Goal: Information Seeking & Learning: Learn about a topic

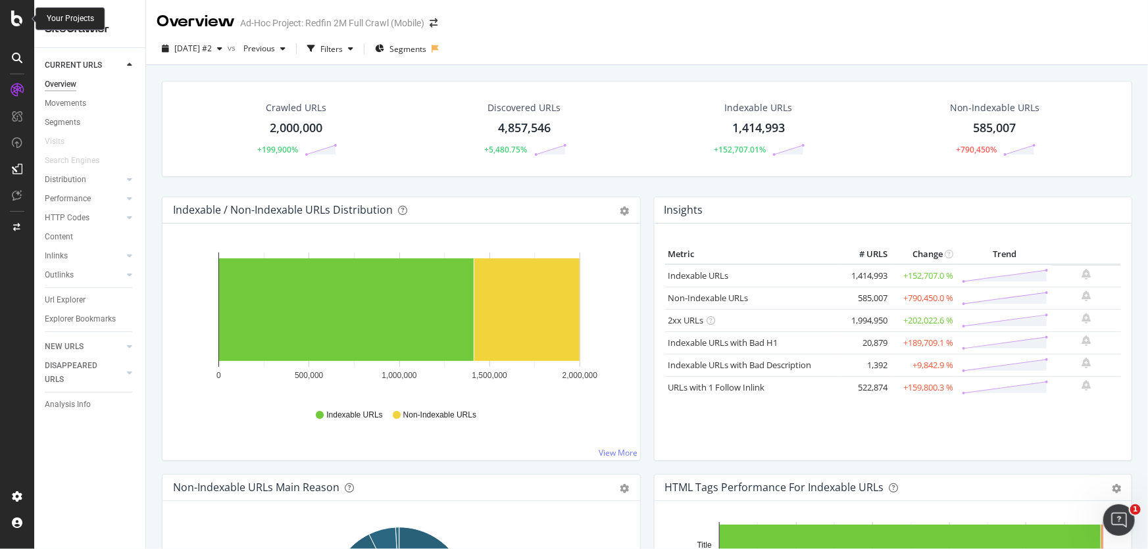
click at [13, 19] on icon at bounding box center [17, 19] width 12 height 16
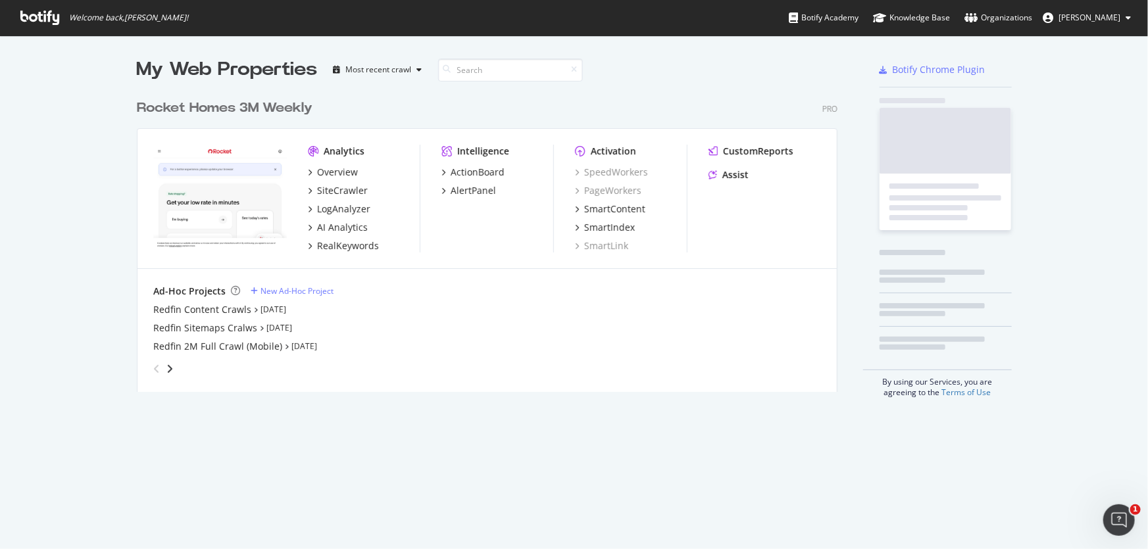
scroll to position [300, 702]
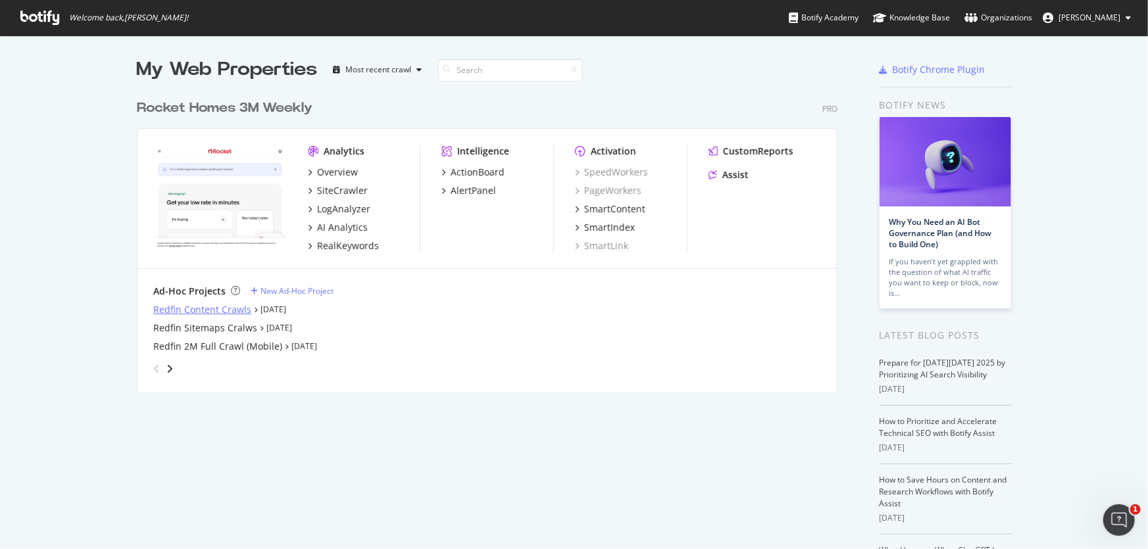
click at [200, 315] on div "Redfin Content Crawls" at bounding box center [202, 309] width 98 height 13
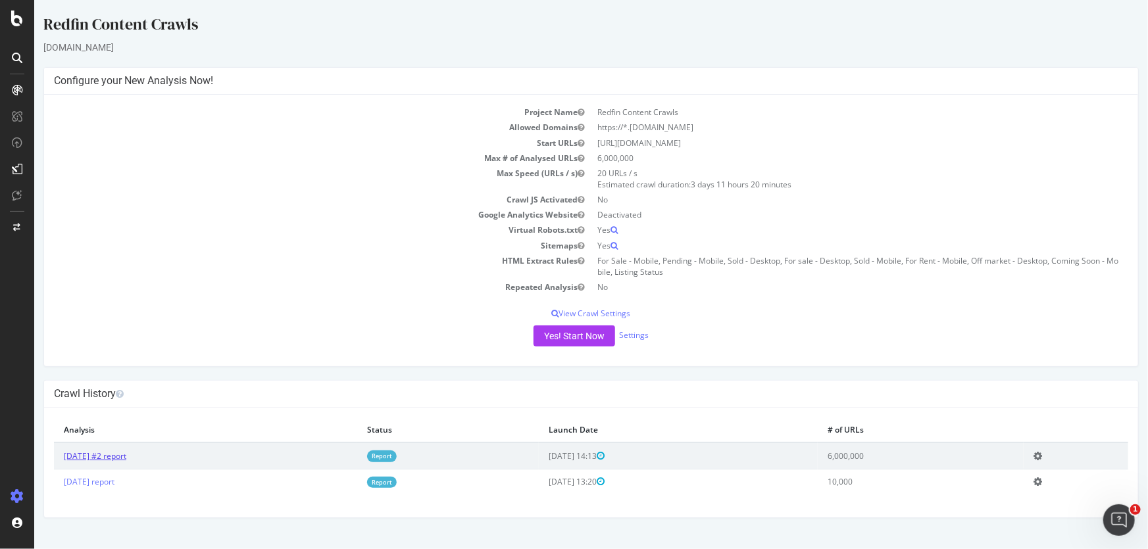
click at [126, 458] on link "[DATE] #2 report" at bounding box center [94, 456] width 62 height 11
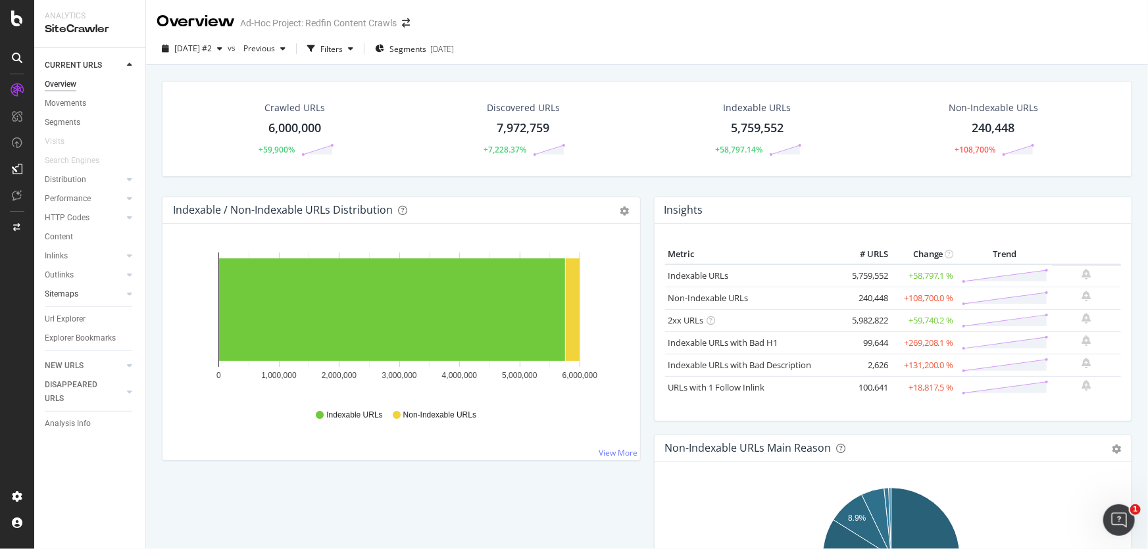
drag, startPoint x: 74, startPoint y: 314, endPoint x: 80, endPoint y: 297, distance: 18.1
click at [74, 314] on div "Url Explorer" at bounding box center [65, 319] width 41 height 14
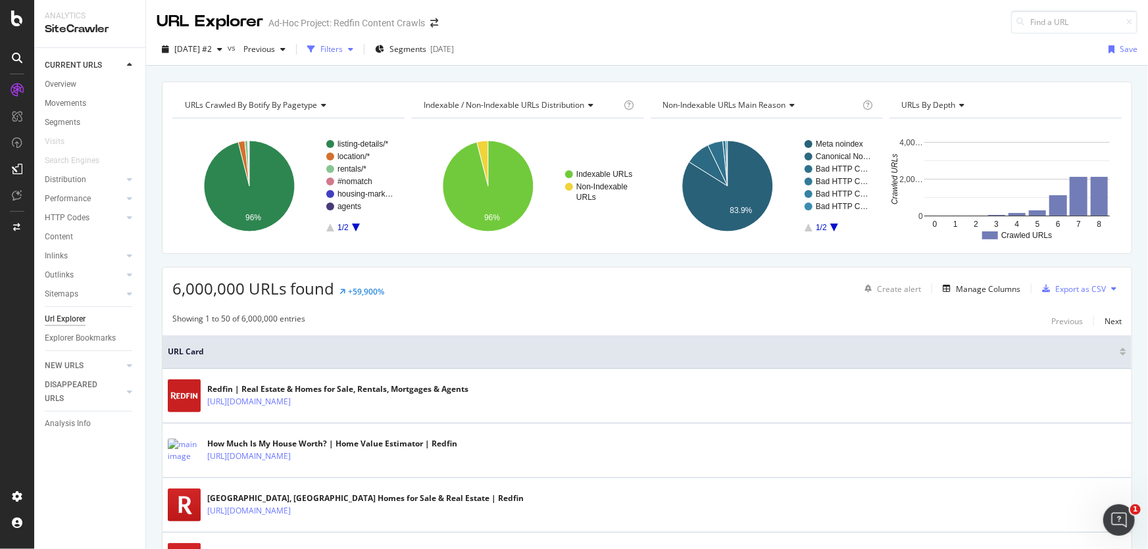
click at [343, 47] on div "Filters" at bounding box center [331, 48] width 22 height 11
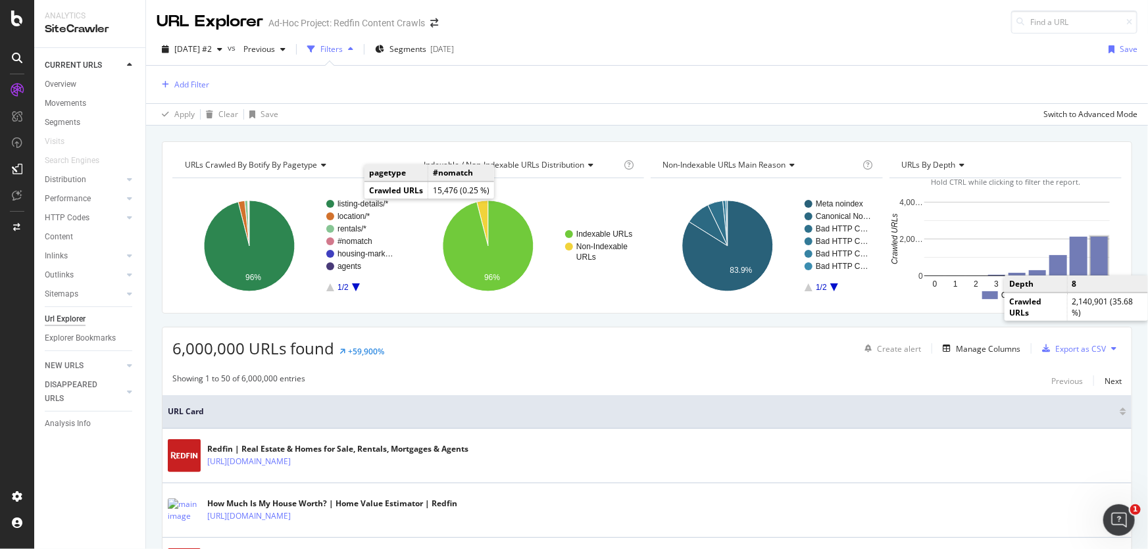
click at [1098, 262] on rect "A chart." at bounding box center [1099, 256] width 17 height 39
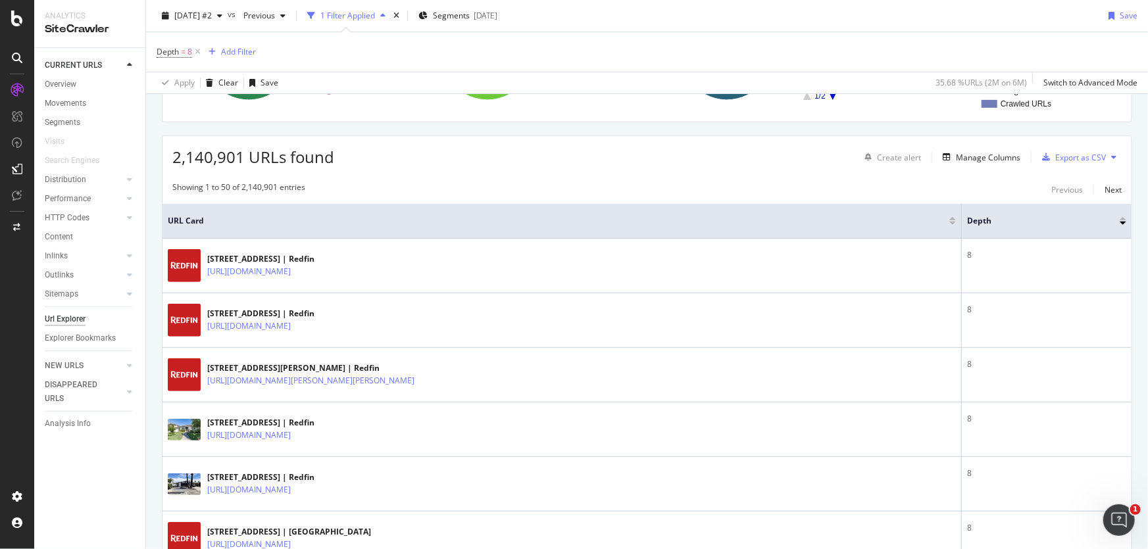
scroll to position [239, 0]
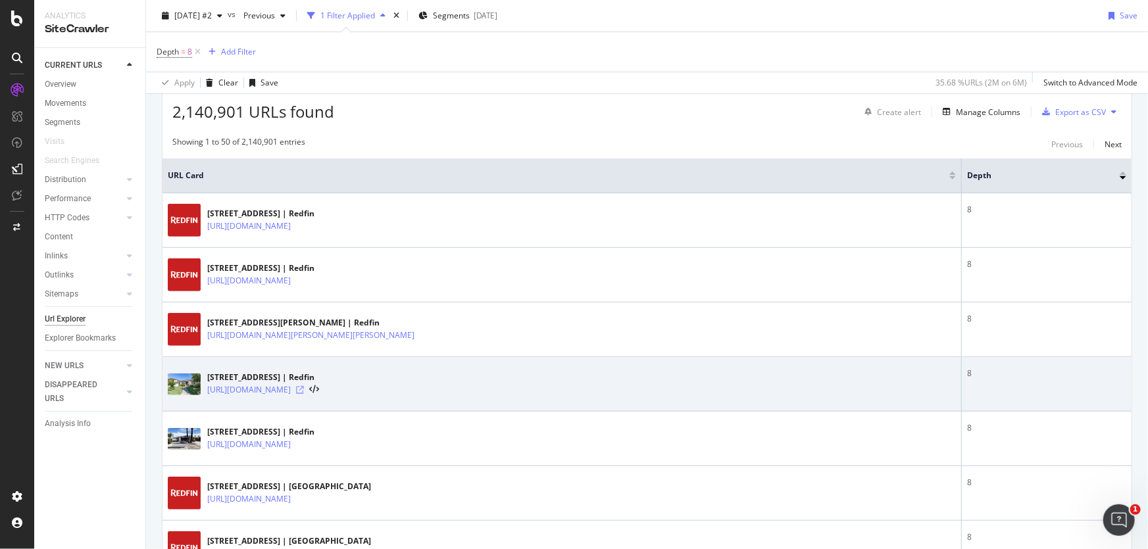
click at [304, 388] on icon at bounding box center [300, 390] width 8 height 8
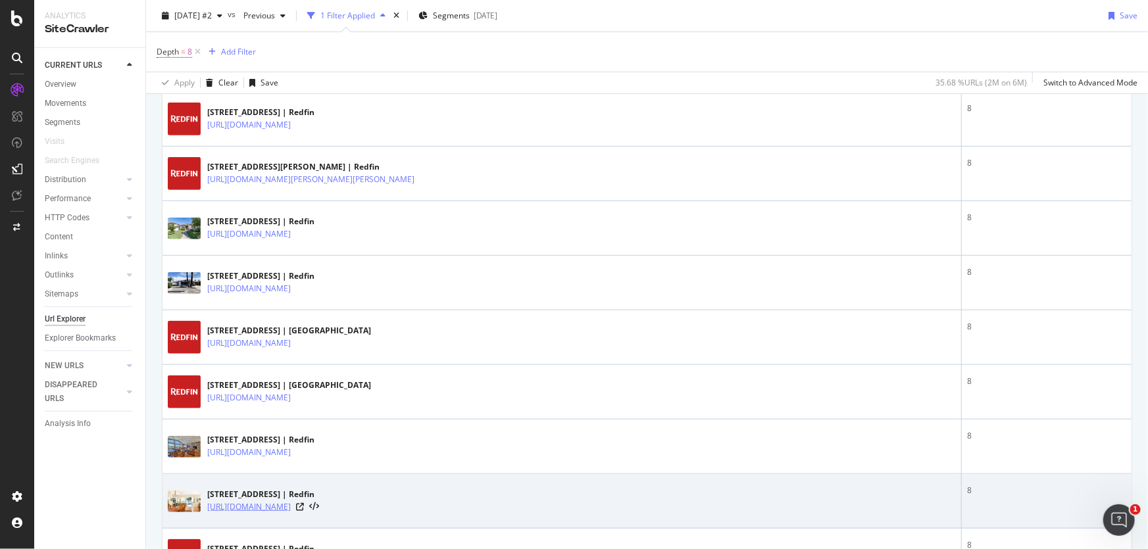
scroll to position [358, 0]
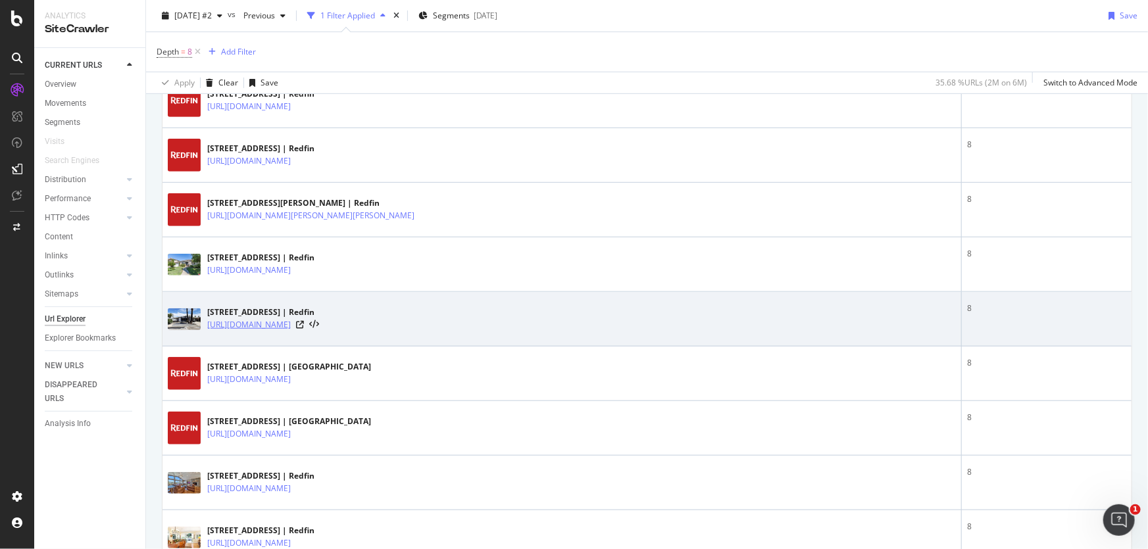
click at [291, 320] on link "[URL][DOMAIN_NAME]" at bounding box center [249, 324] width 84 height 13
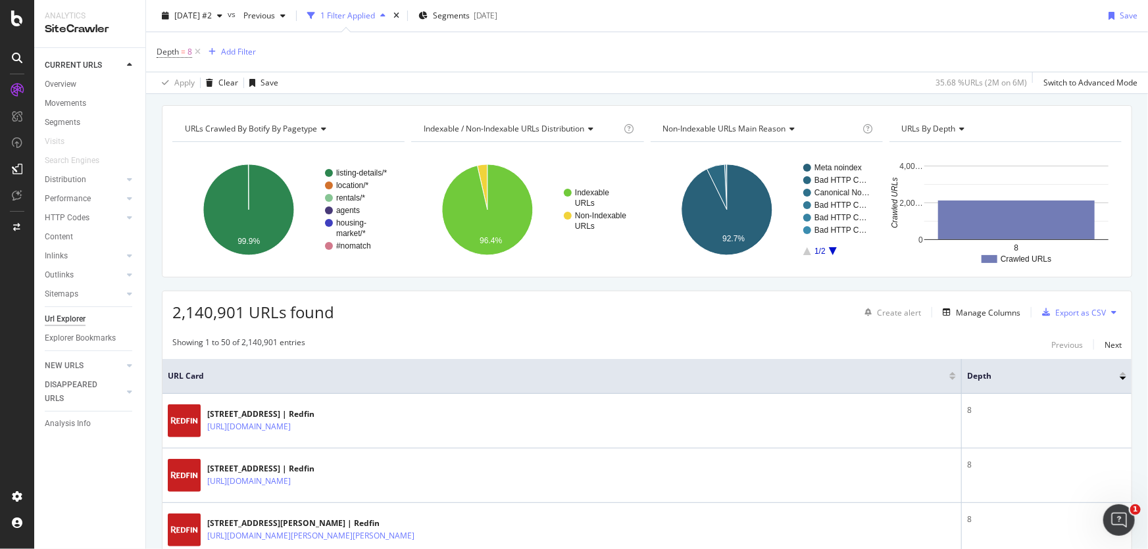
scroll to position [59, 0]
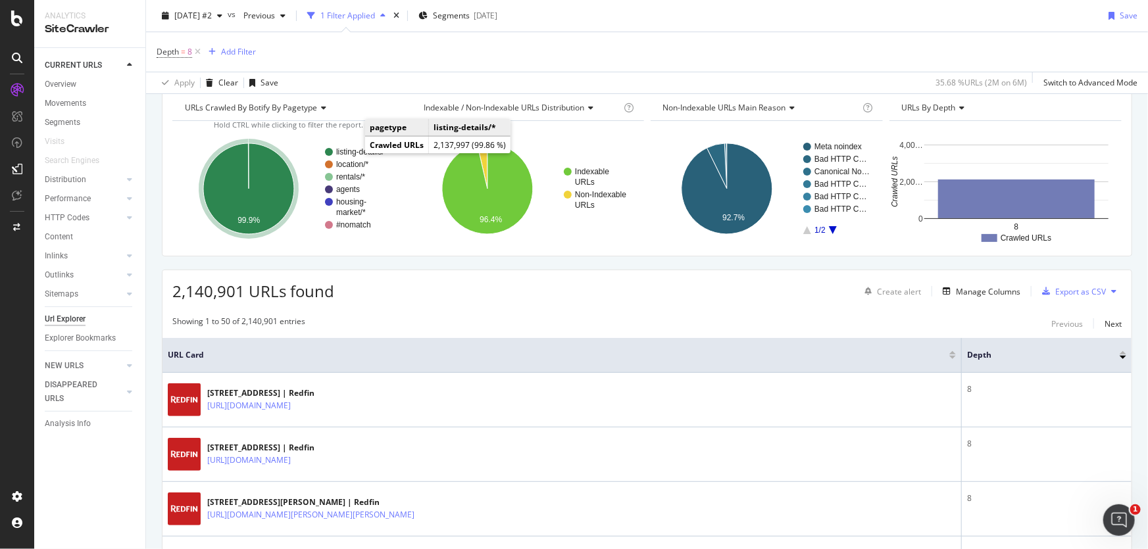
click at [357, 147] on text "listing-details/*" at bounding box center [361, 151] width 51 height 9
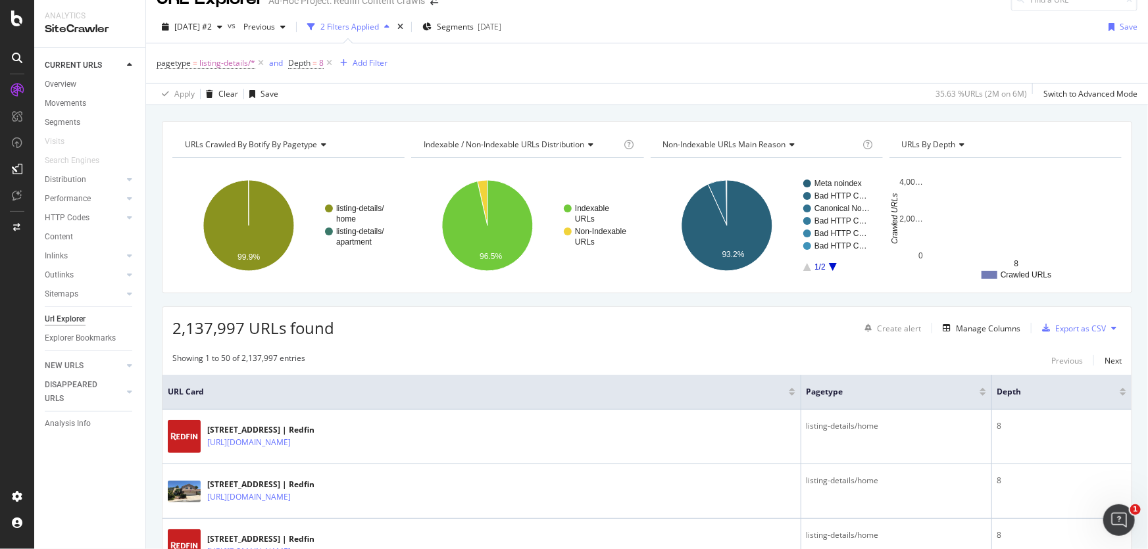
scroll to position [59, 0]
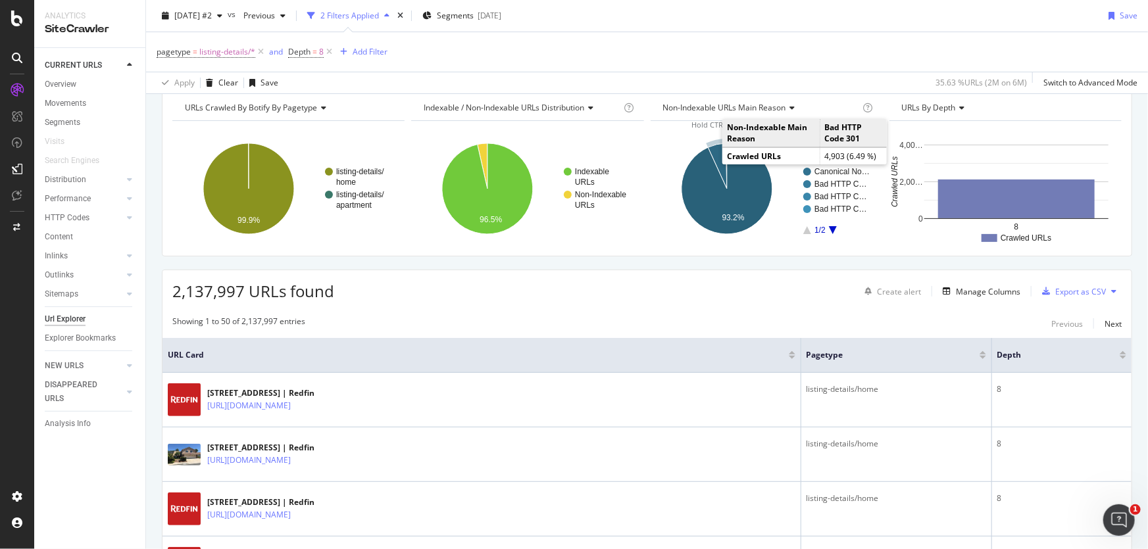
click at [709, 151] on icon "A chart." at bounding box center [717, 165] width 19 height 45
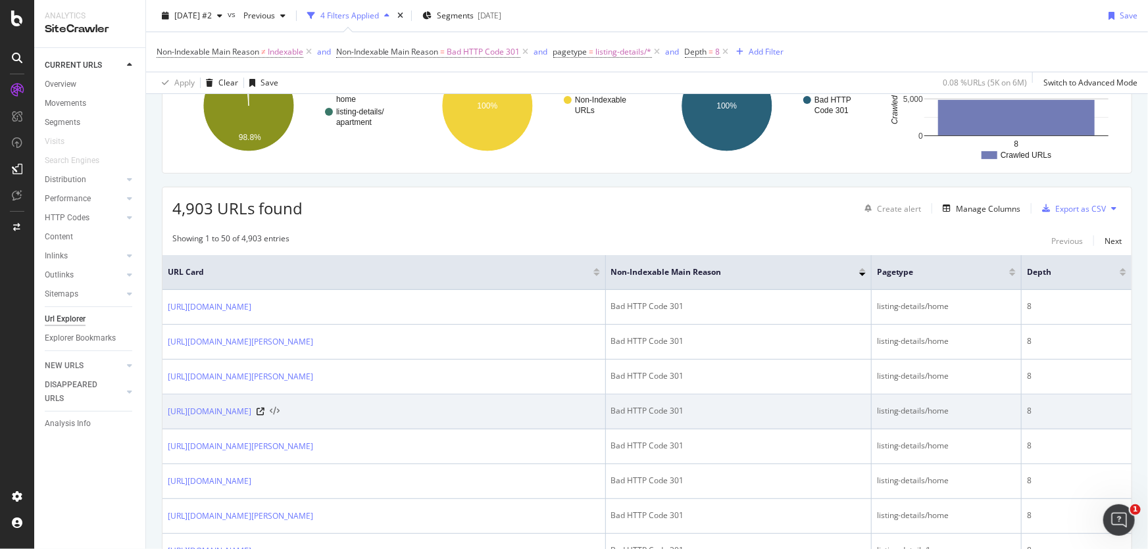
scroll to position [179, 0]
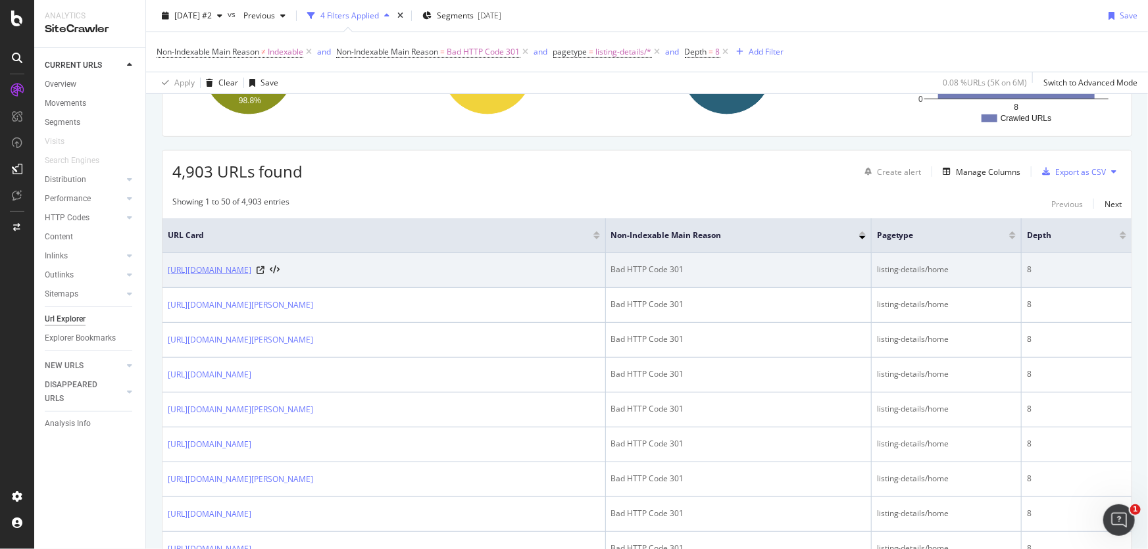
click at [251, 270] on link "[URL][DOMAIN_NAME]" at bounding box center [210, 270] width 84 height 13
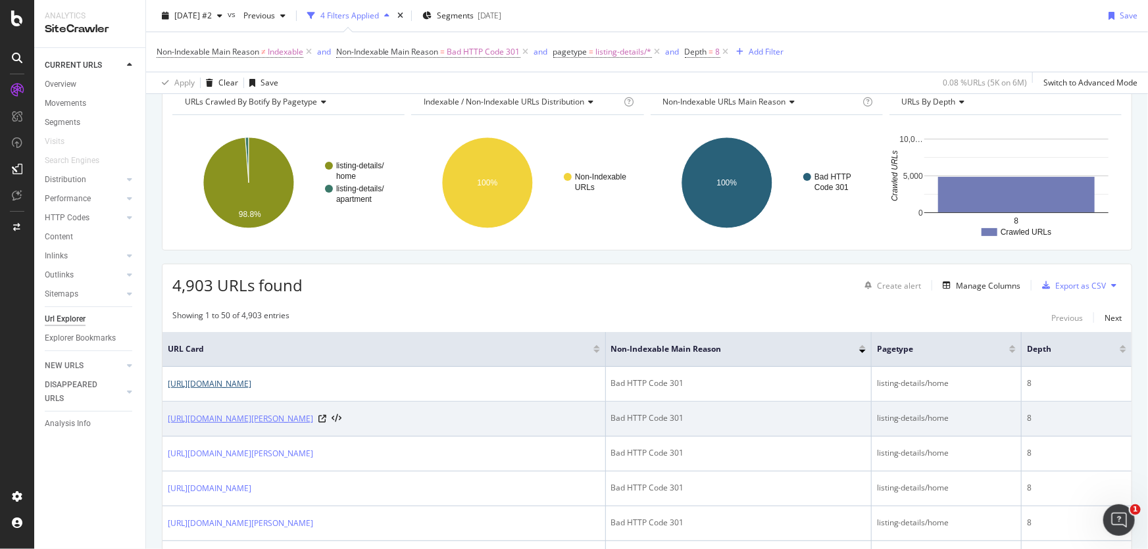
scroll to position [0, 0]
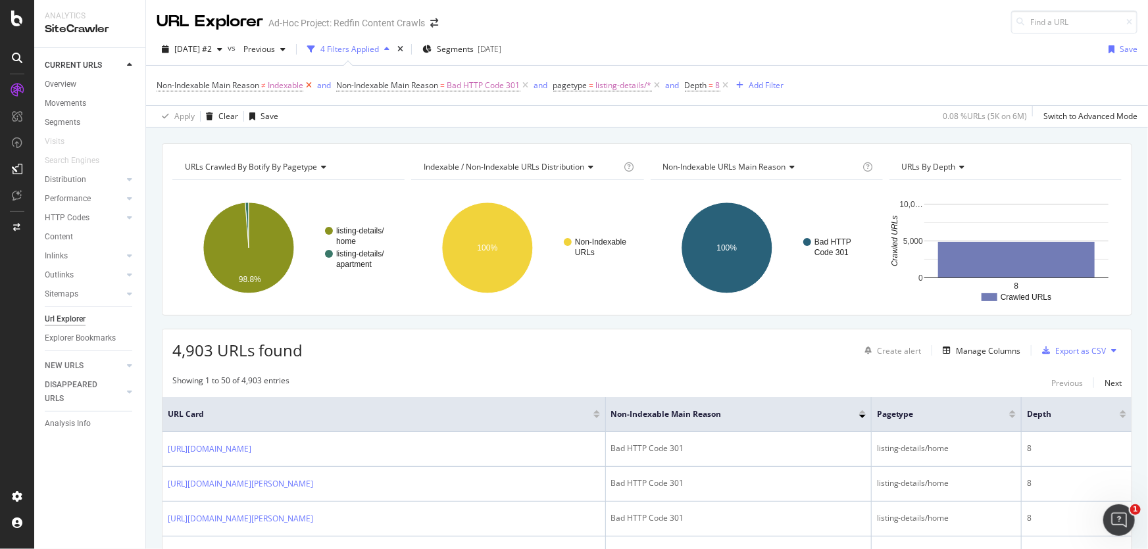
click at [309, 87] on icon at bounding box center [308, 85] width 11 height 13
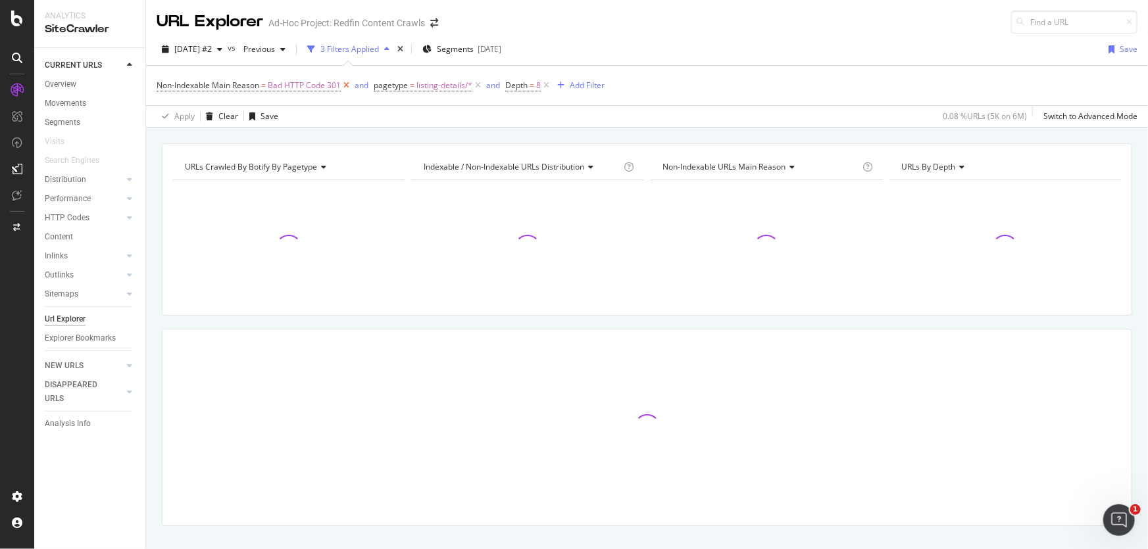
click at [346, 84] on icon at bounding box center [346, 85] width 11 height 13
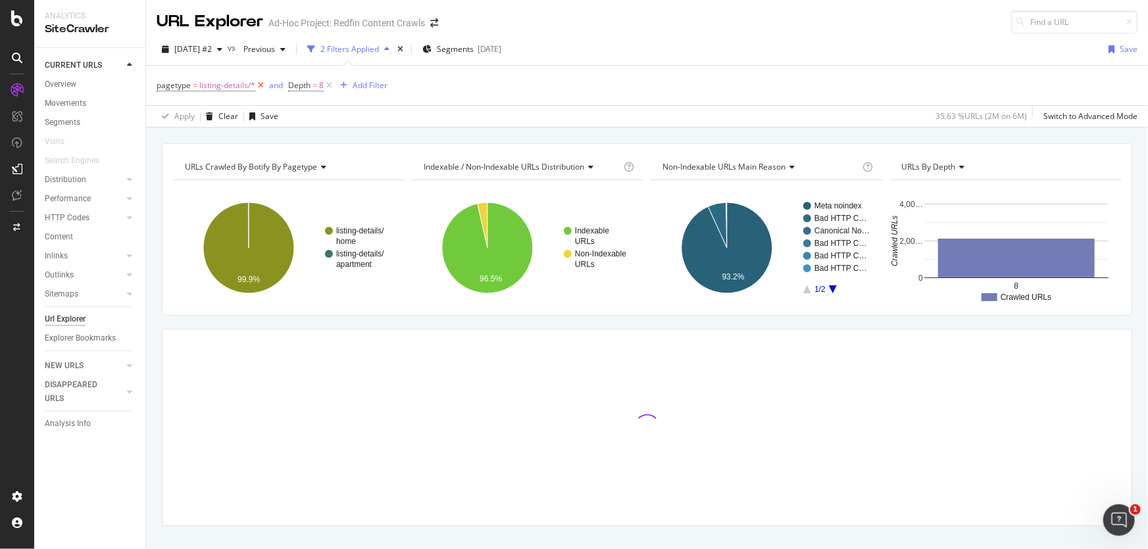
click at [264, 84] on icon at bounding box center [260, 85] width 11 height 13
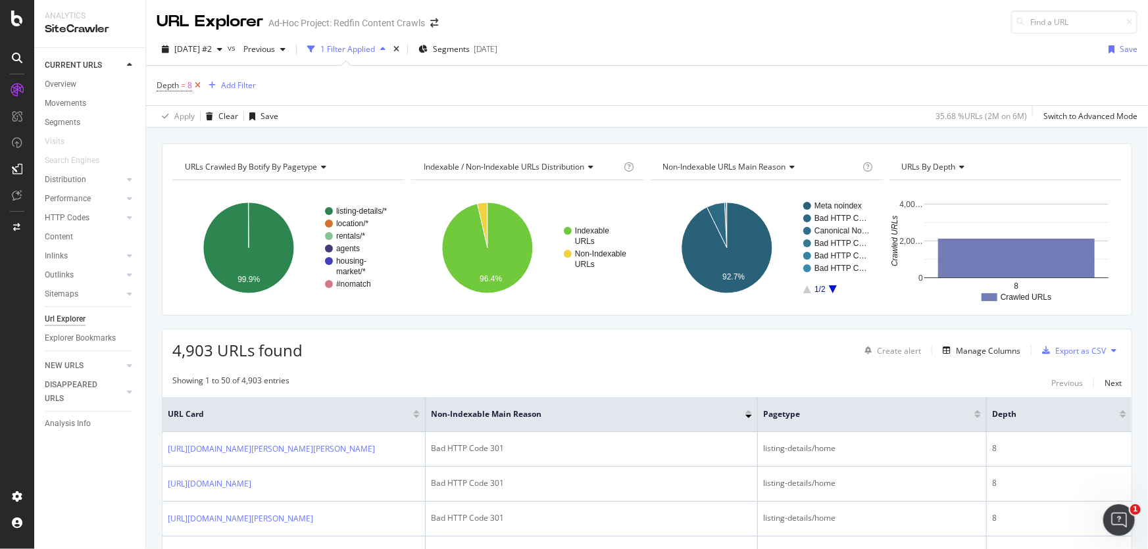
click at [199, 84] on icon at bounding box center [197, 85] width 11 height 13
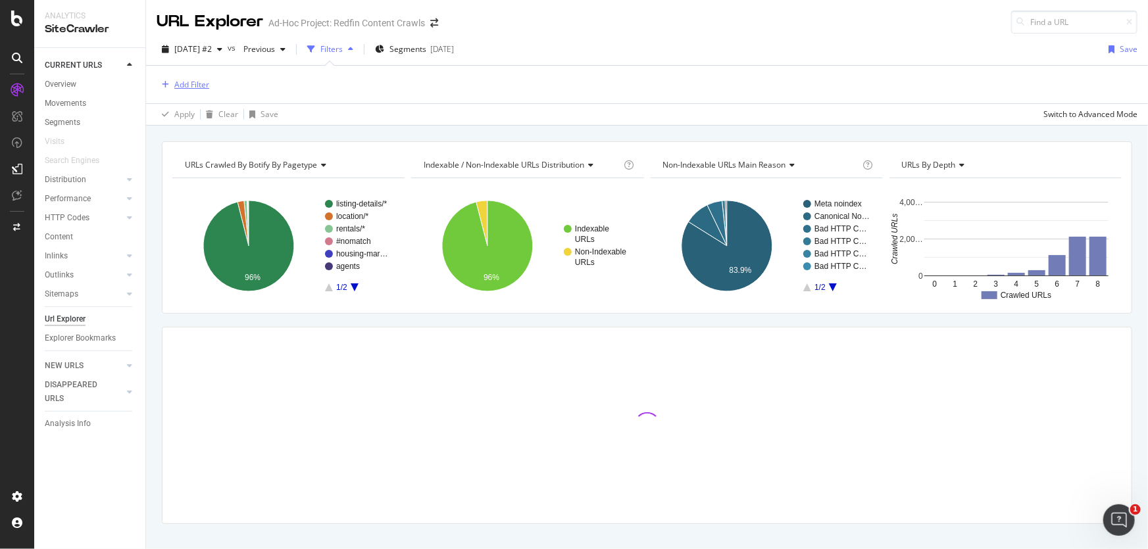
click at [203, 85] on div "Add Filter" at bounding box center [191, 84] width 35 height 11
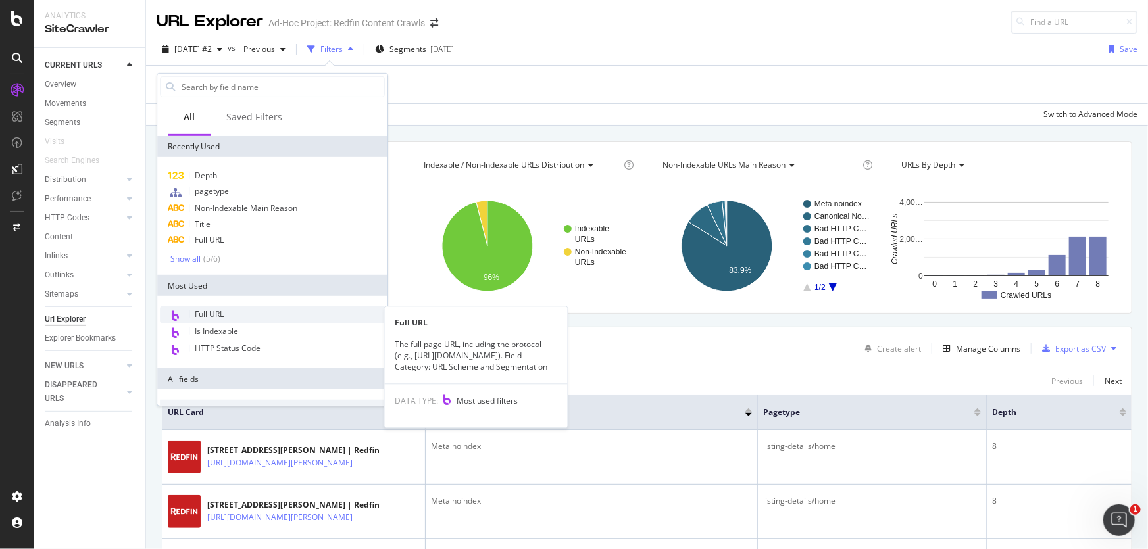
click at [221, 314] on span "Full URL" at bounding box center [209, 313] width 29 height 11
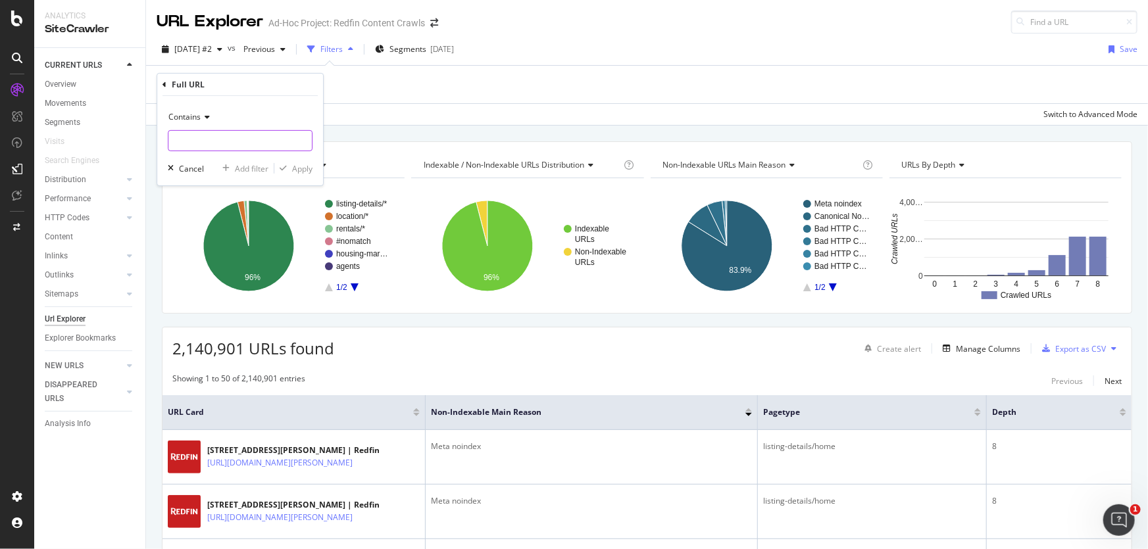
click at [220, 145] on input "text" at bounding box center [239, 140] width 143 height 21
type input "for-rent"
click at [297, 171] on div "Apply" at bounding box center [302, 167] width 20 height 11
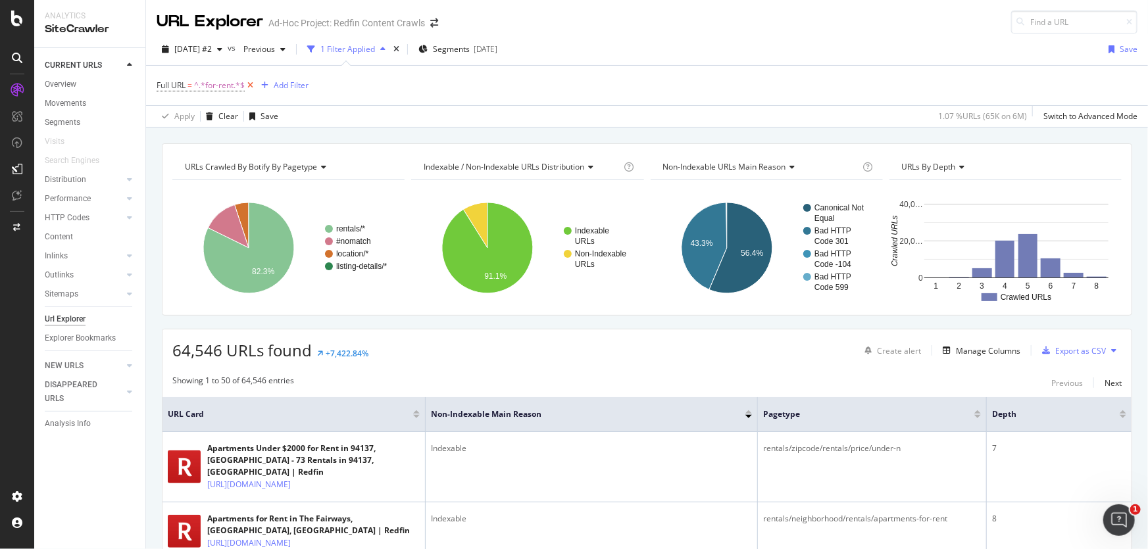
click at [249, 83] on icon at bounding box center [250, 85] width 11 height 13
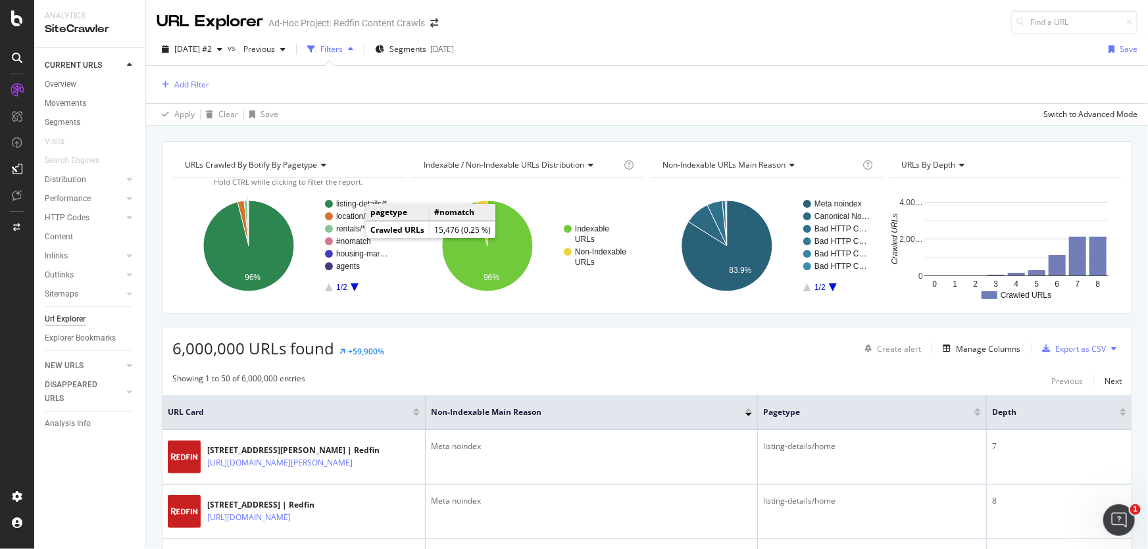
click at [351, 239] on text "#nomatch" at bounding box center [353, 241] width 35 height 9
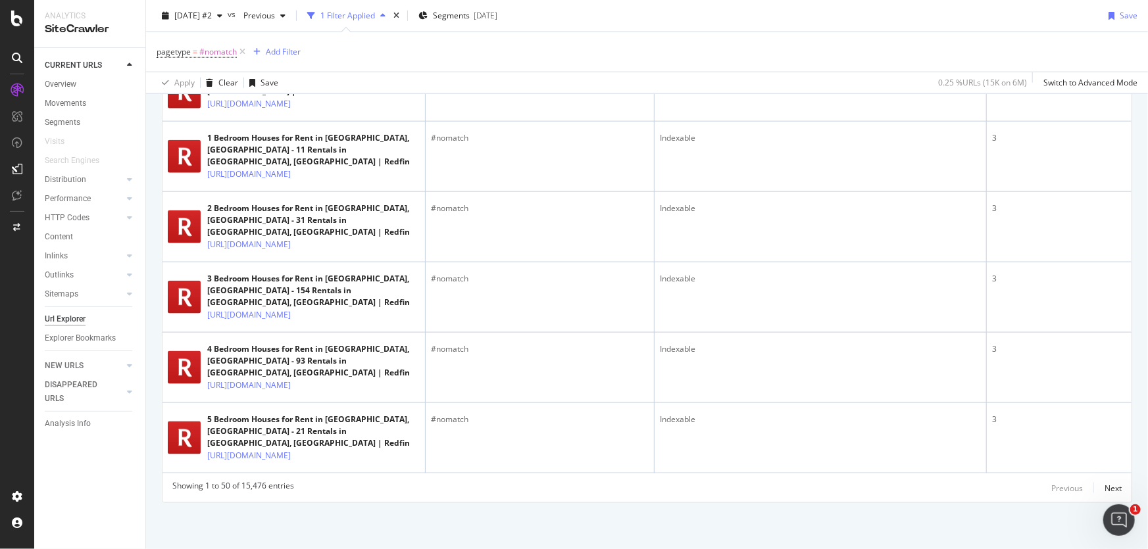
scroll to position [3360, 0]
click at [1104, 485] on div "Next" at bounding box center [1112, 488] width 17 height 11
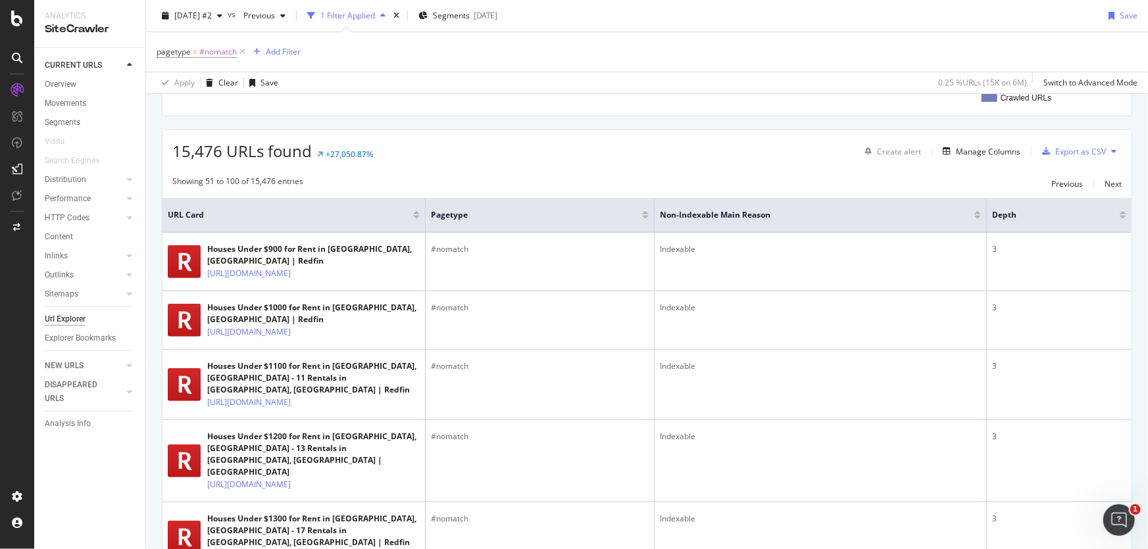
scroll to position [0, 0]
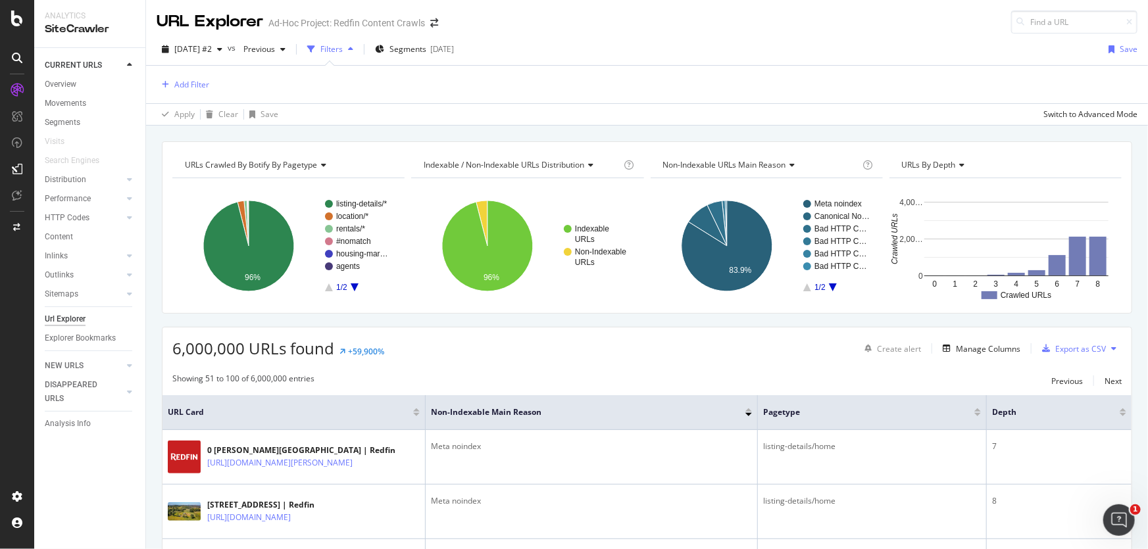
click at [355, 286] on icon "A chart." at bounding box center [355, 287] width 8 height 8
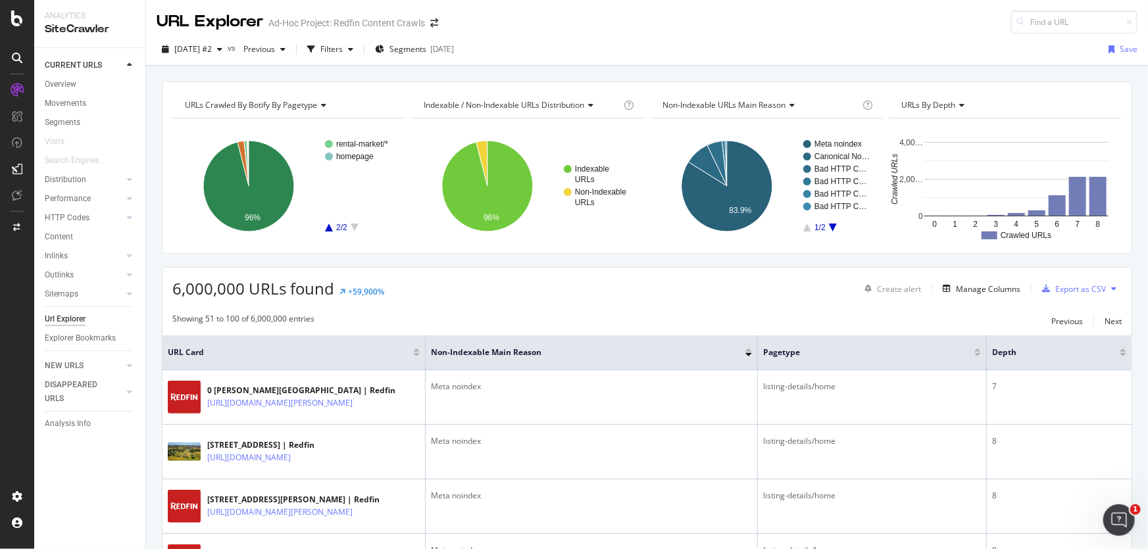
click at [328, 227] on icon "A chart." at bounding box center [329, 228] width 8 height 8
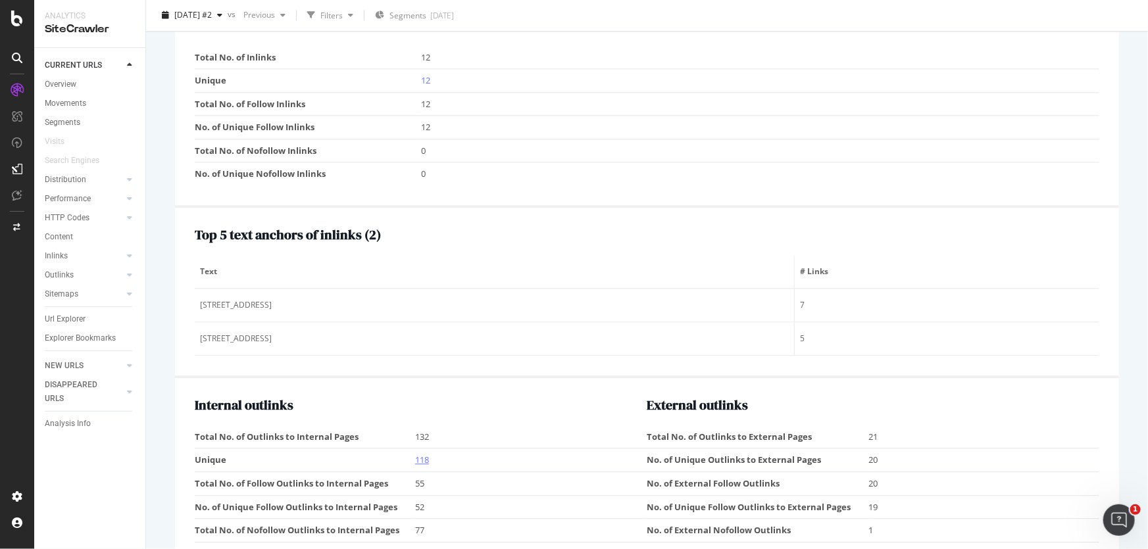
scroll to position [1532, 0]
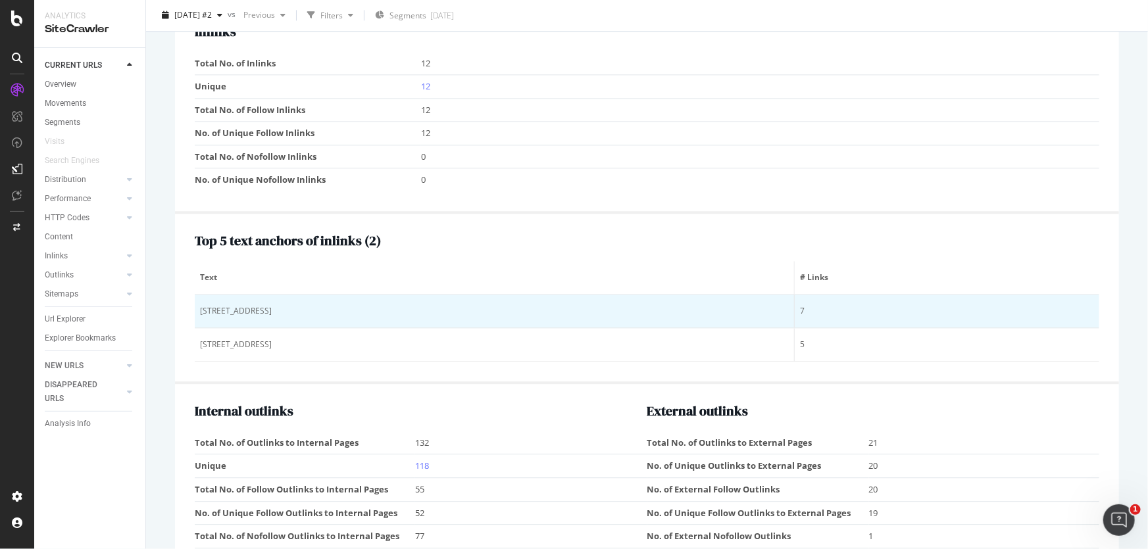
click at [372, 317] on div "26012 Seaforthia Palm Drive , Homeland, CA" at bounding box center [494, 311] width 589 height 12
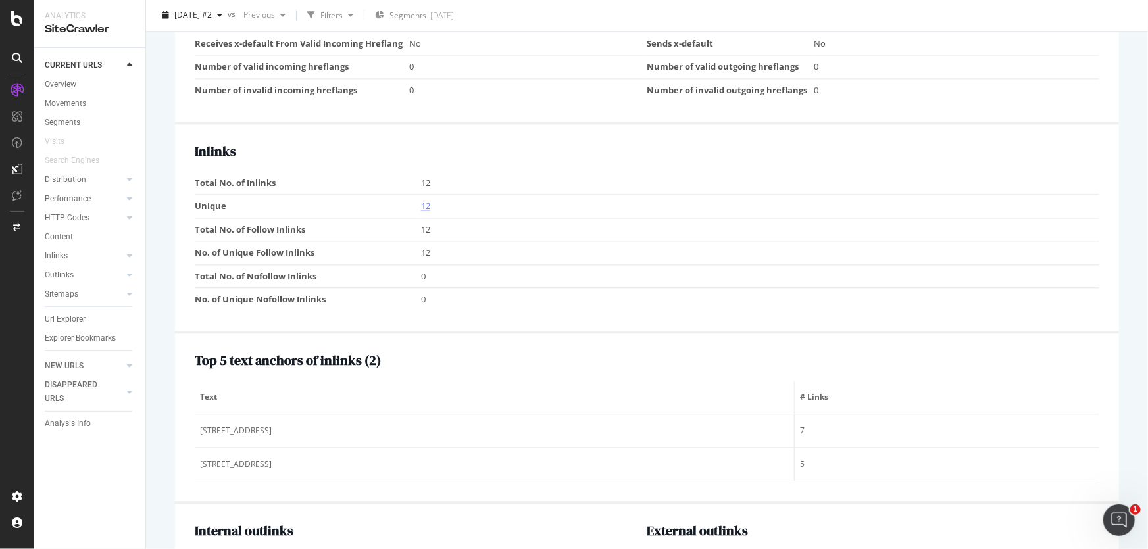
click at [424, 212] on link "12" at bounding box center [425, 206] width 9 height 12
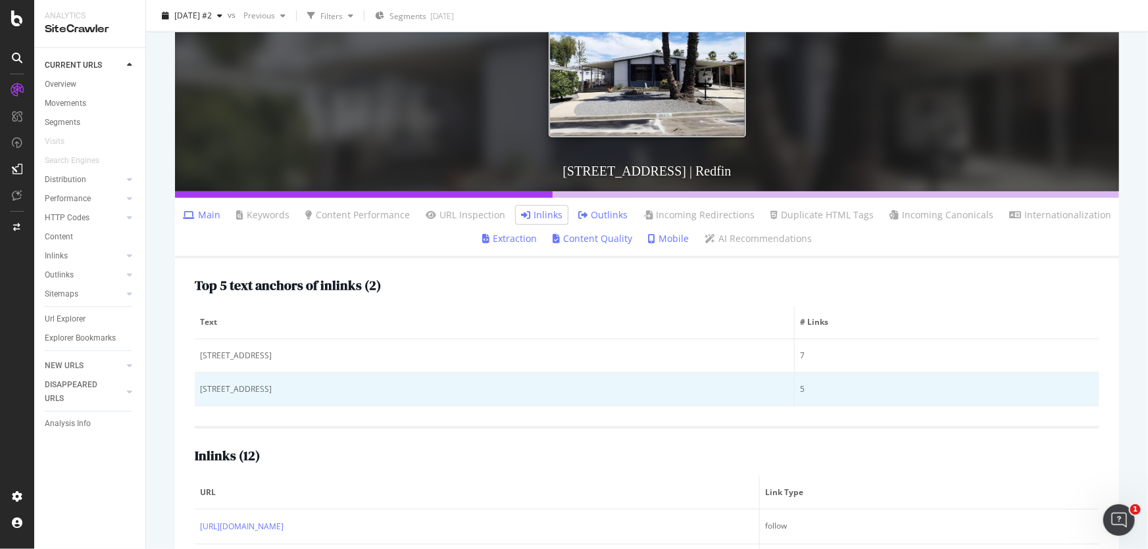
scroll to position [170, 0]
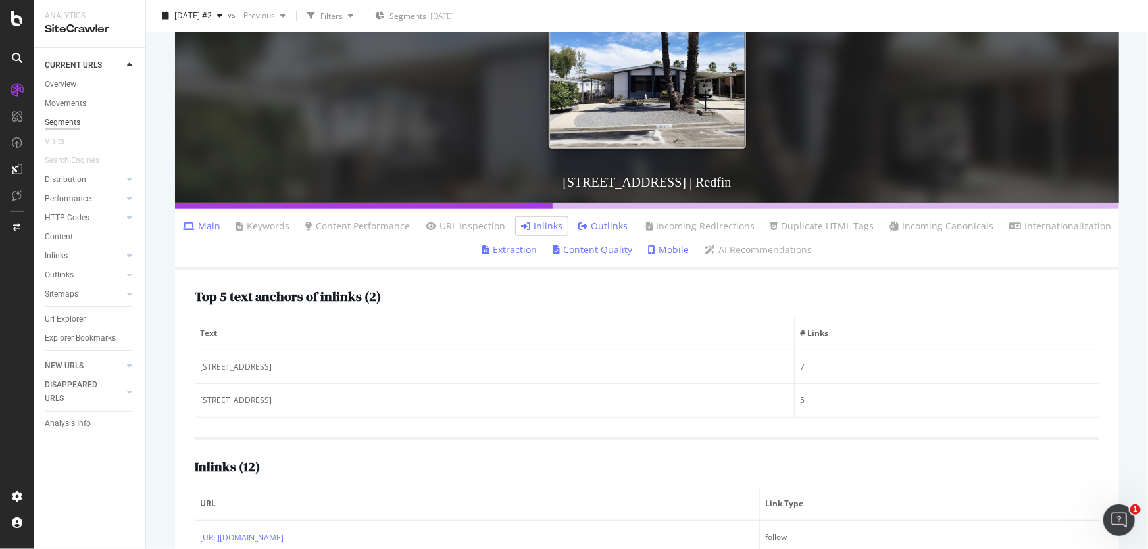
click at [72, 129] on div "Segments" at bounding box center [63, 123] width 36 height 14
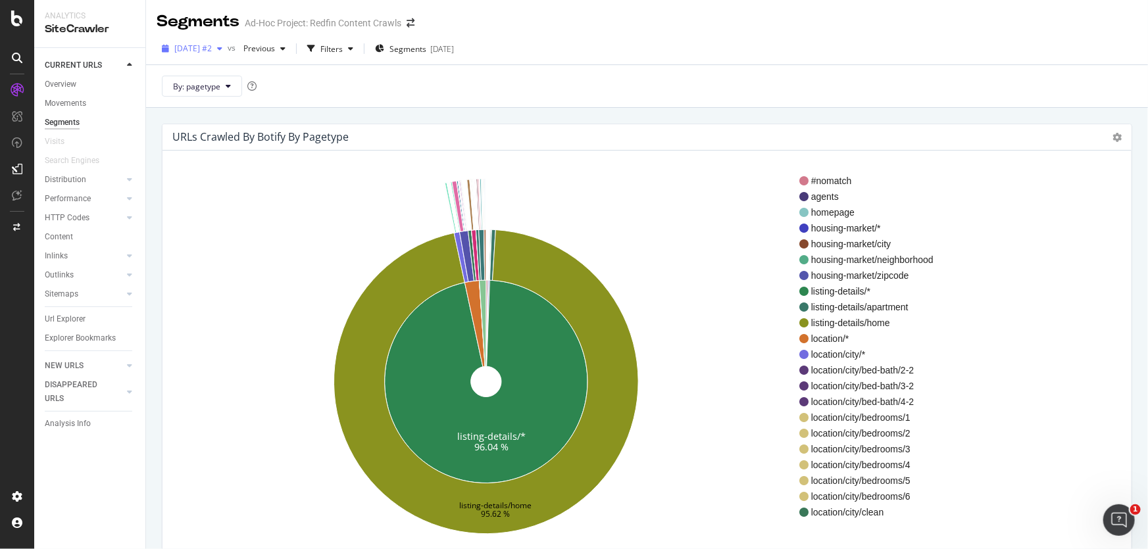
click at [212, 47] on span "[DATE] #2" at bounding box center [192, 48] width 37 height 11
click at [343, 49] on div "Filters" at bounding box center [331, 48] width 22 height 11
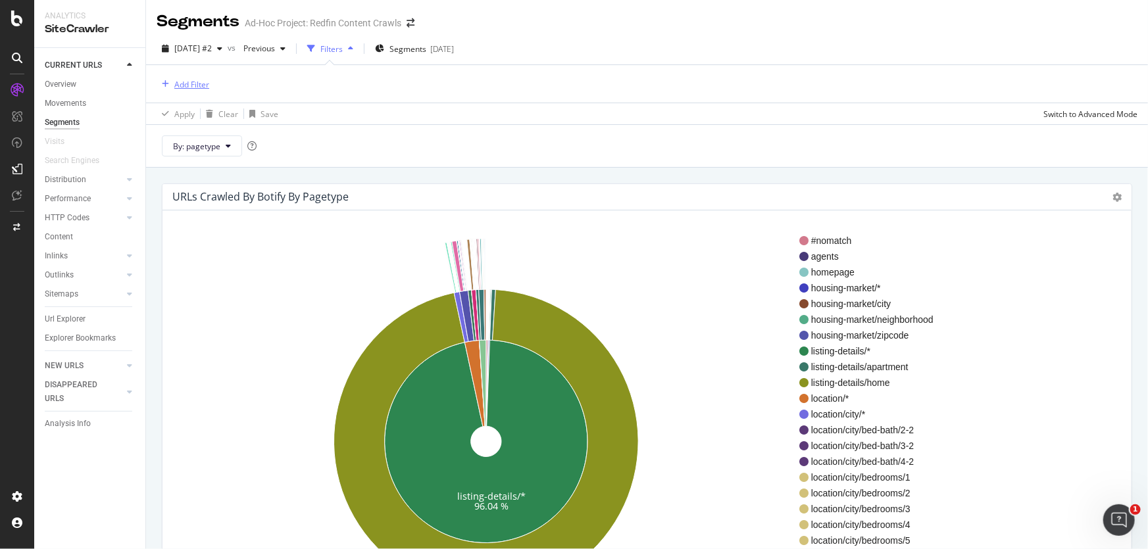
click at [195, 83] on div "Add Filter" at bounding box center [191, 84] width 35 height 11
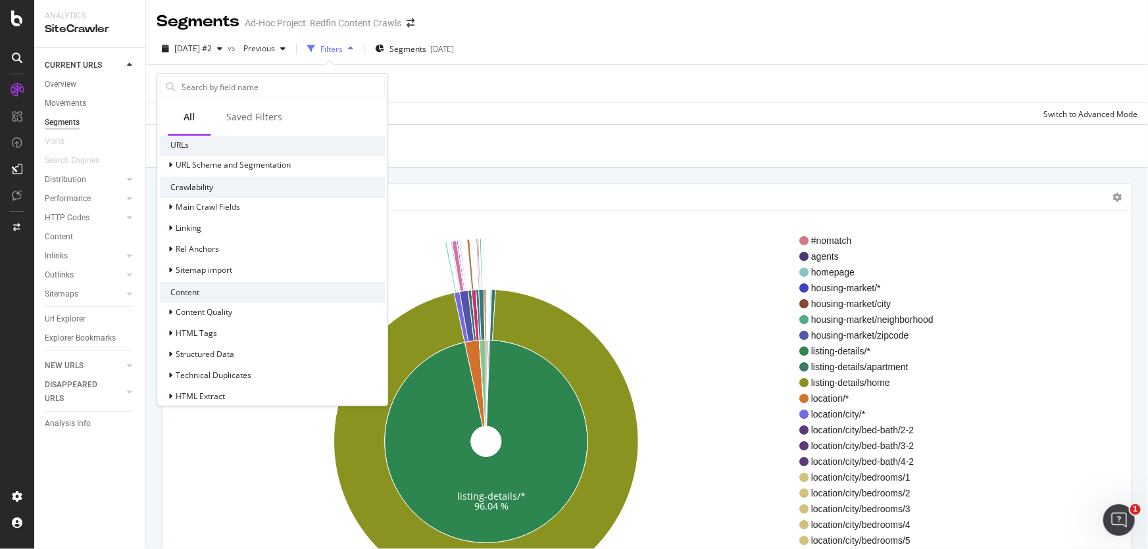
scroll to position [258, 0]
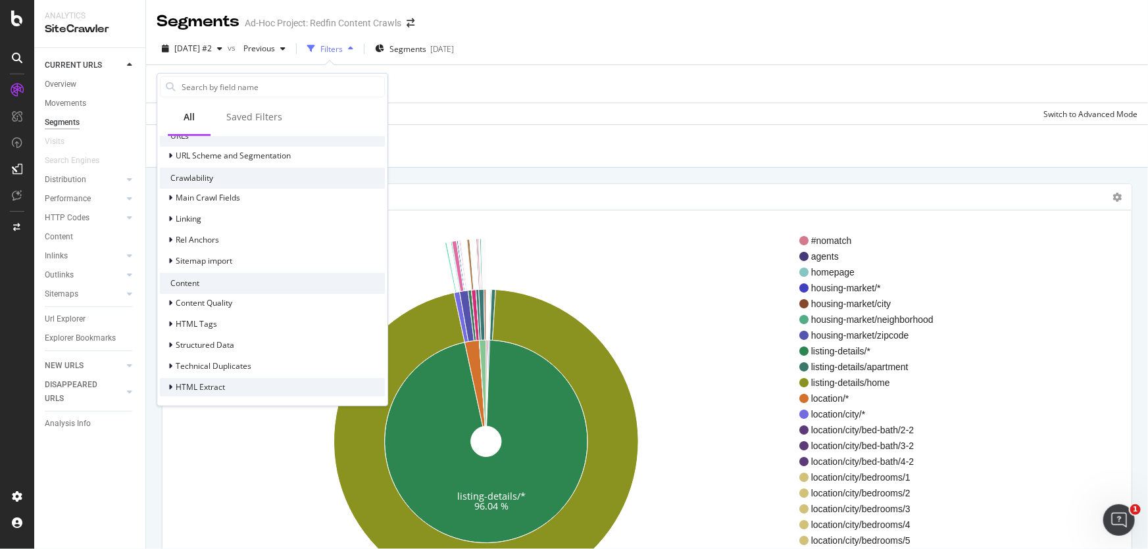
click at [226, 381] on div "HTML Extract" at bounding box center [272, 387] width 225 height 18
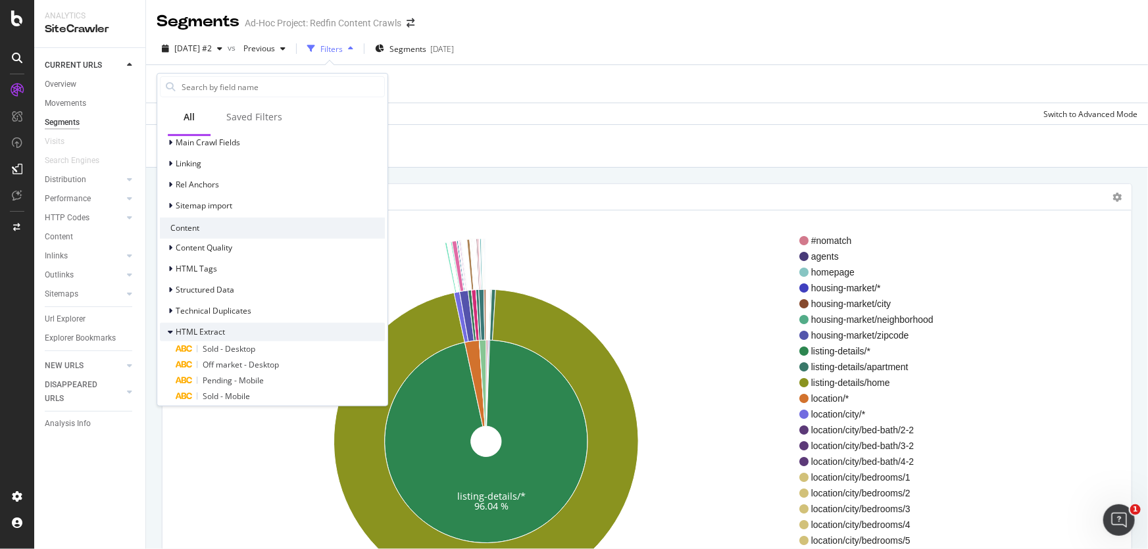
scroll to position [378, 0]
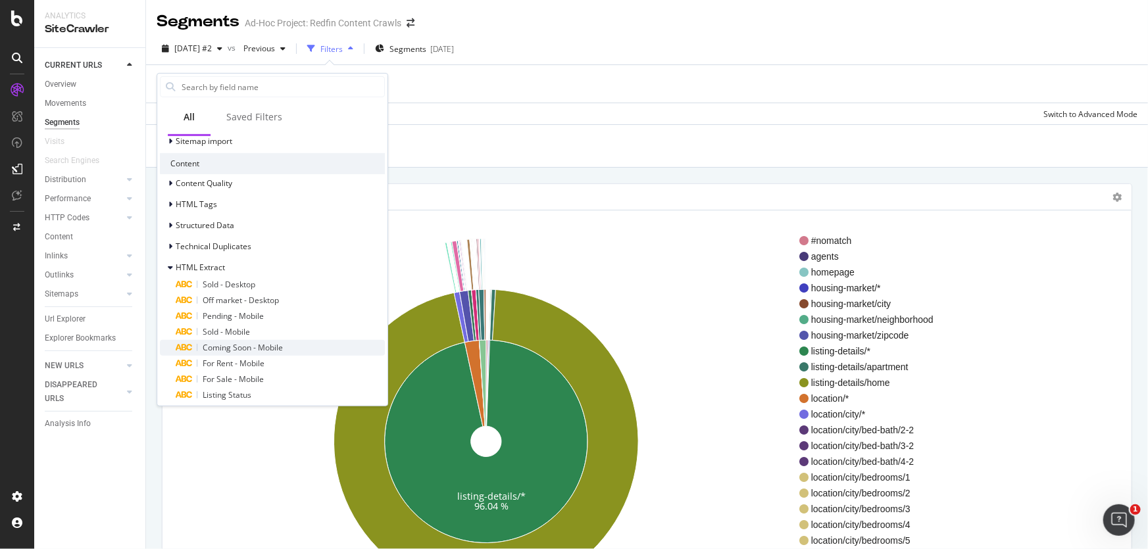
click at [233, 351] on span "Coming Soon - Mobile" at bounding box center [243, 347] width 80 height 11
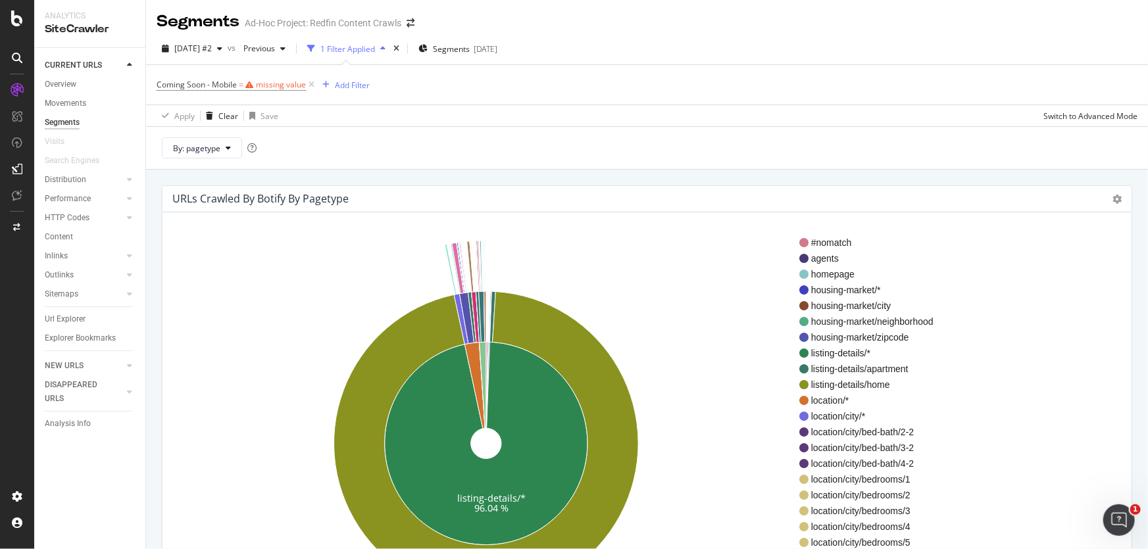
click at [412, 168] on div "Segments Ad-Hoc Project: Redfin Content Crawls 2025 Sep. 25th #2 vs Previous 1 …" at bounding box center [647, 274] width 1002 height 549
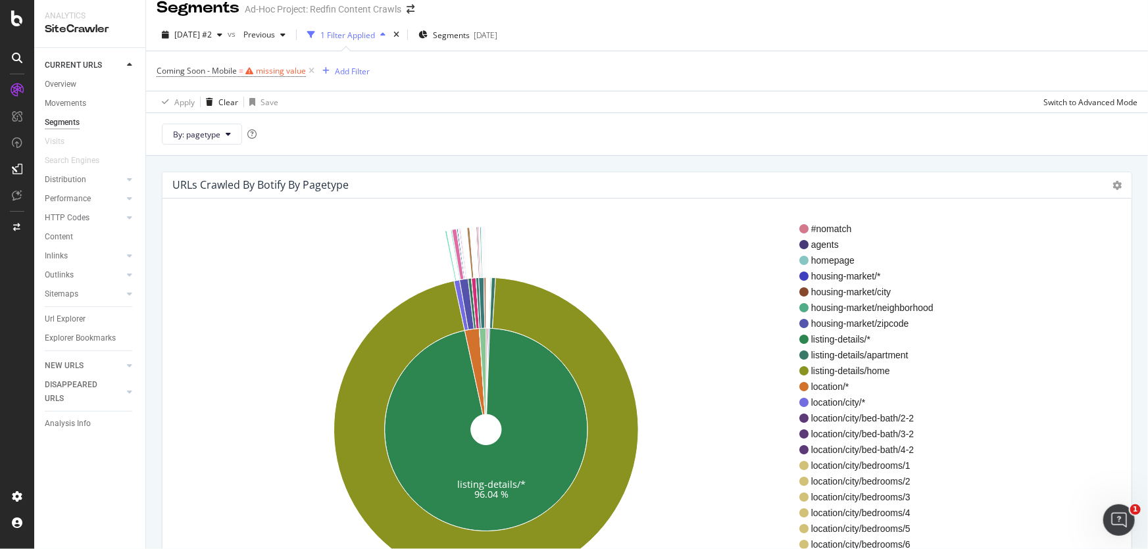
scroll to position [0, 0]
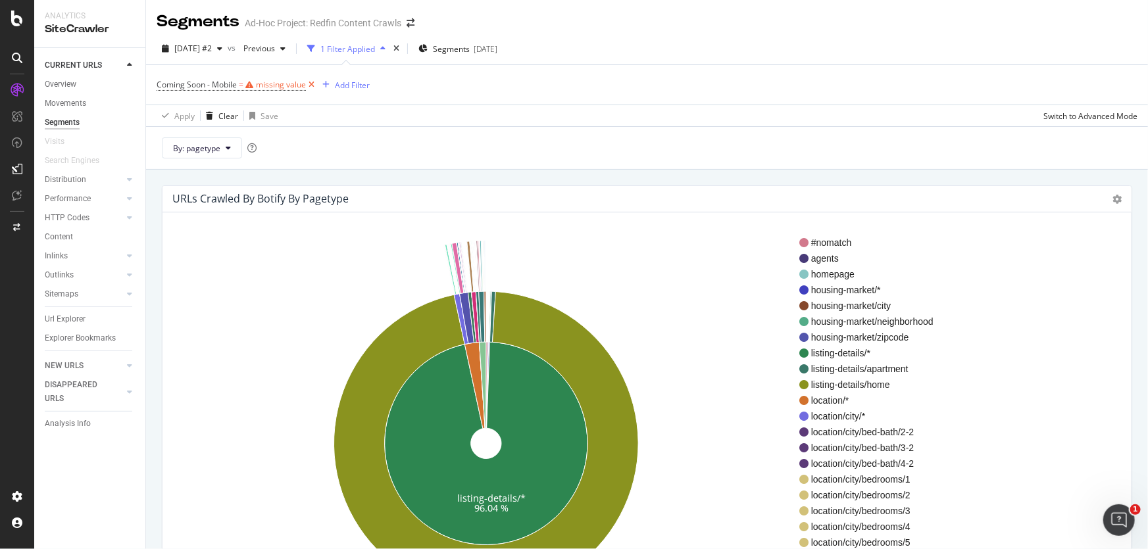
click at [306, 89] on icon at bounding box center [311, 84] width 11 height 13
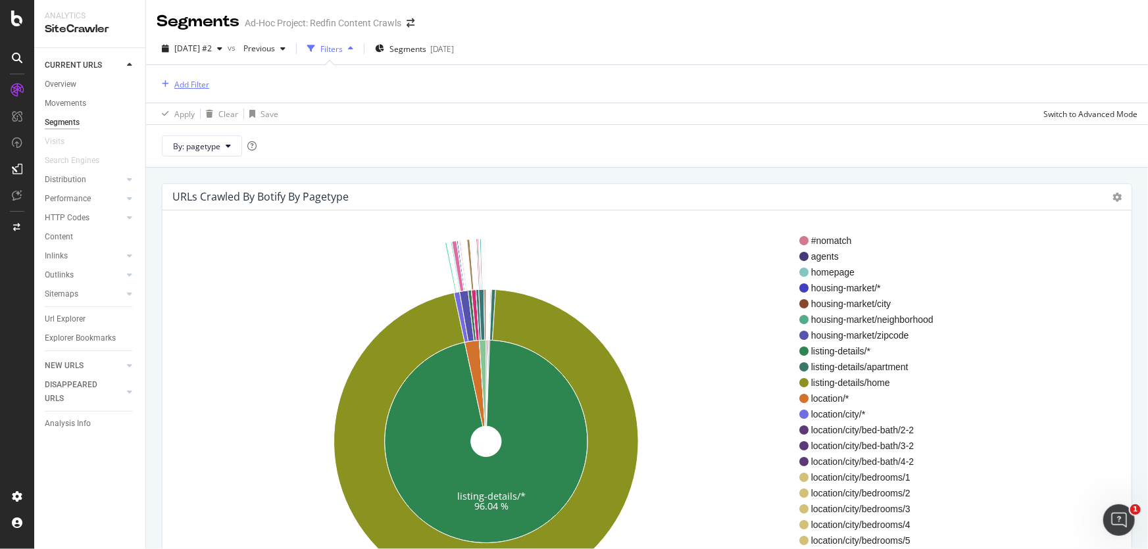
click at [180, 85] on div "Add Filter" at bounding box center [191, 84] width 35 height 11
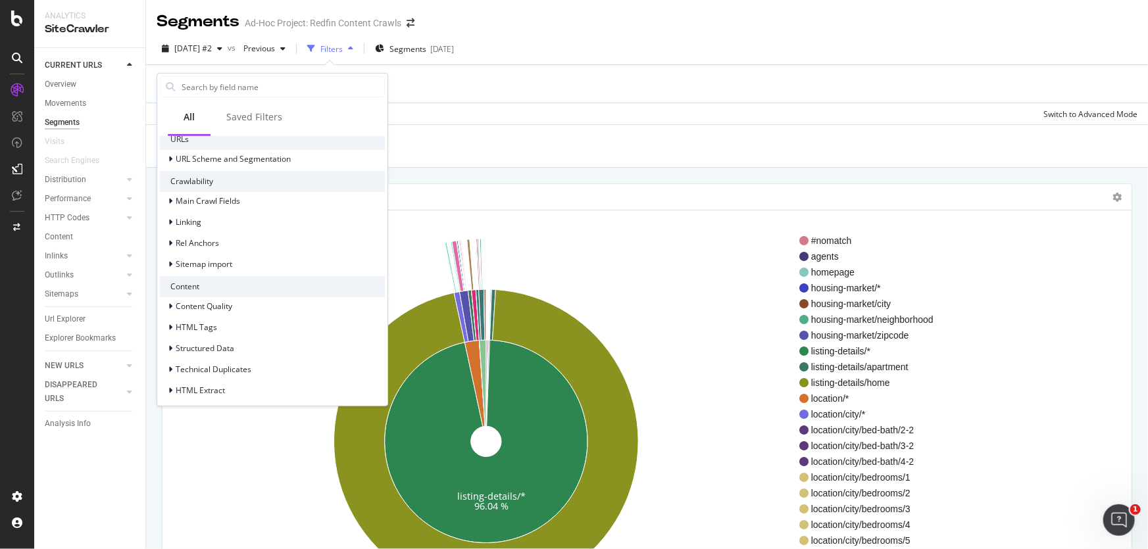
scroll to position [258, 0]
click at [212, 397] on div "URLs URL Scheme and Segmentation Crawlability Main Crawl Fields Linking Rel Anc…" at bounding box center [272, 261] width 230 height 292
click at [214, 389] on span "HTML Extract" at bounding box center [200, 386] width 49 height 11
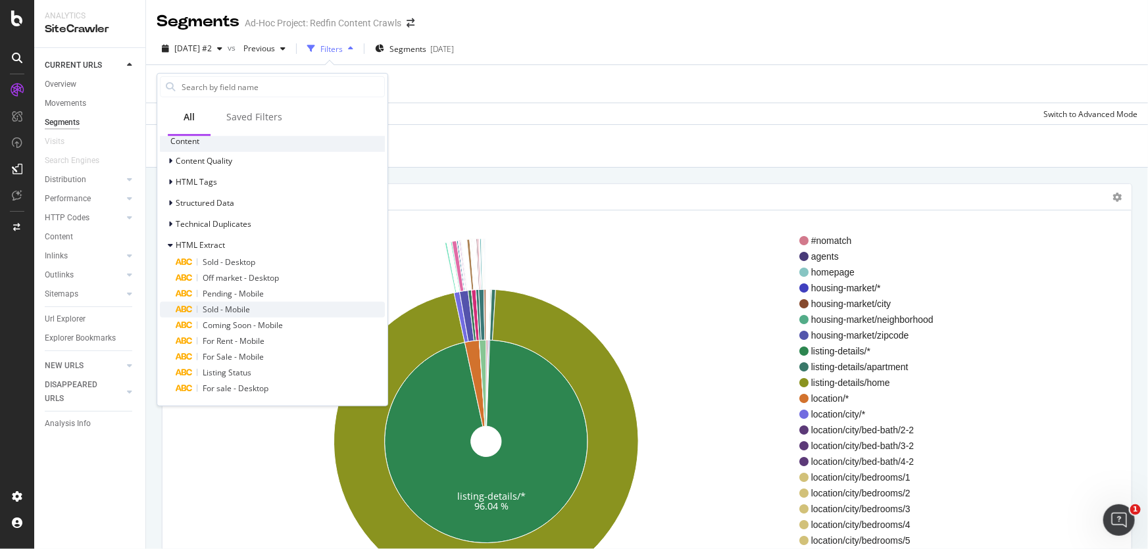
click at [256, 315] on div "Sold - Mobile" at bounding box center [280, 310] width 209 height 16
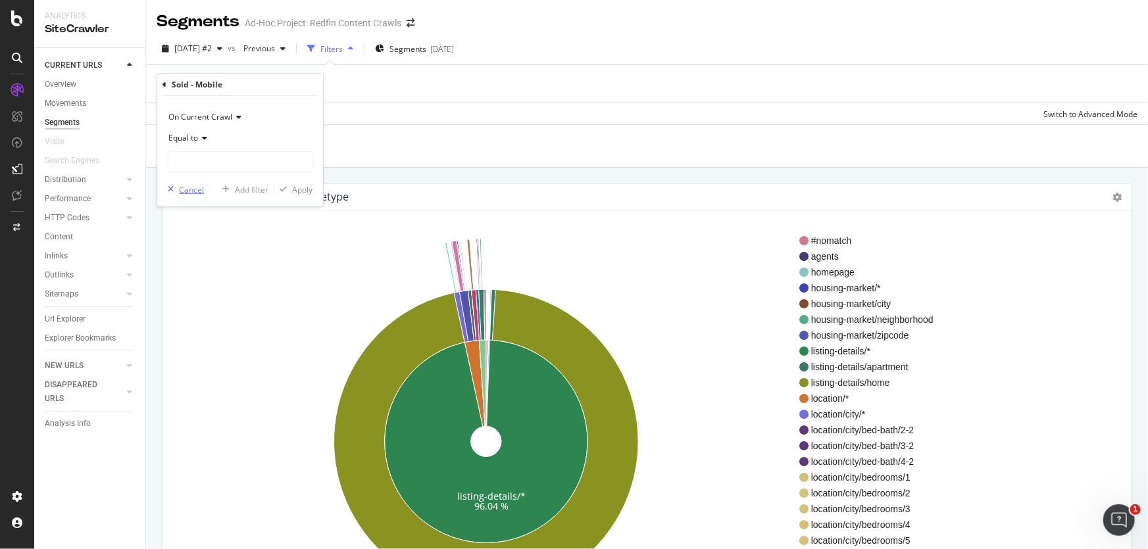
click at [180, 189] on div "Cancel" at bounding box center [191, 189] width 25 height 11
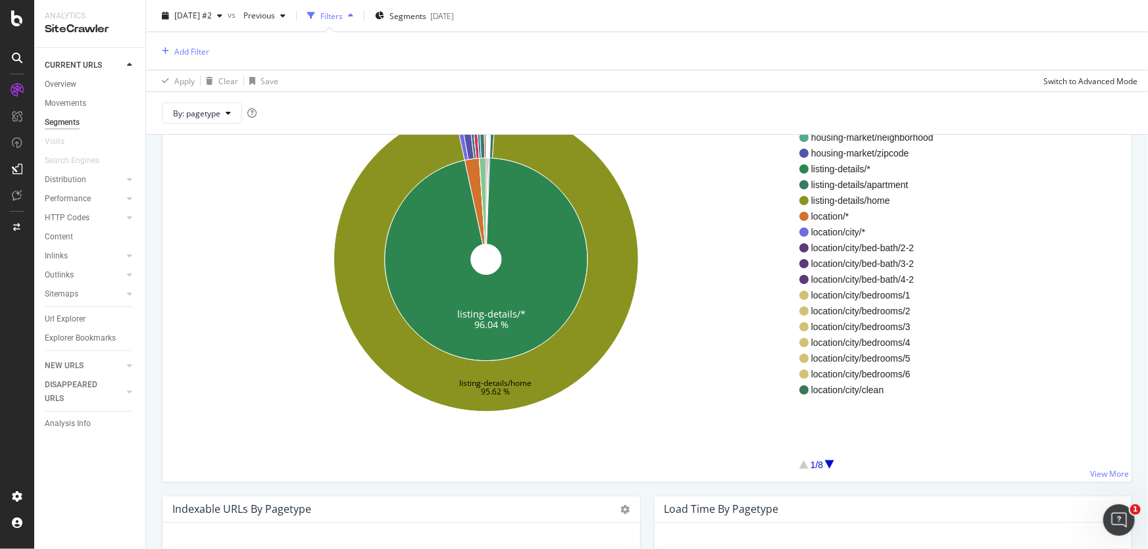
scroll to position [239, 0]
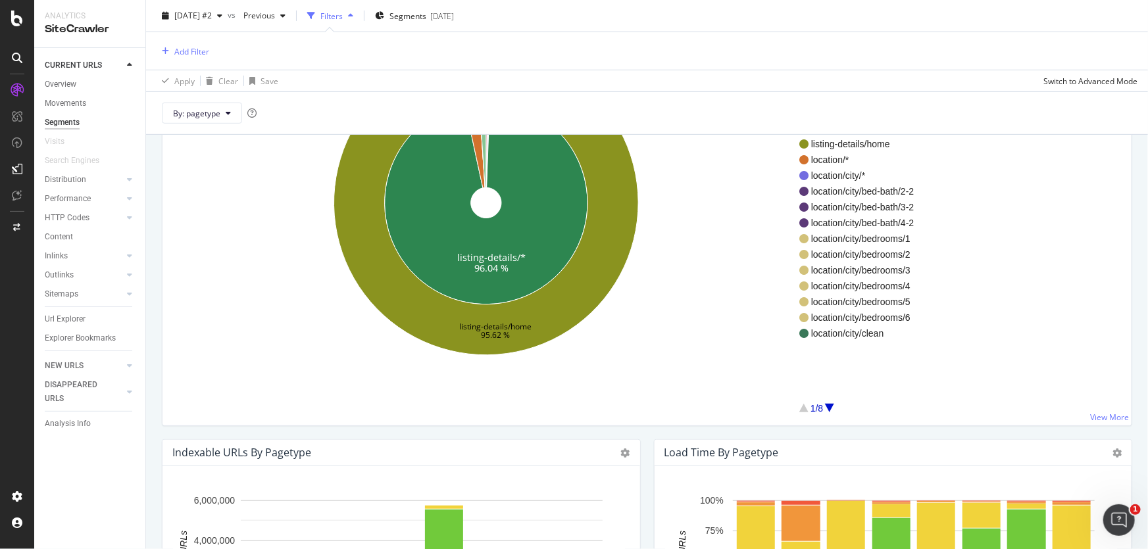
click at [831, 408] on div at bounding box center [829, 408] width 9 height 9
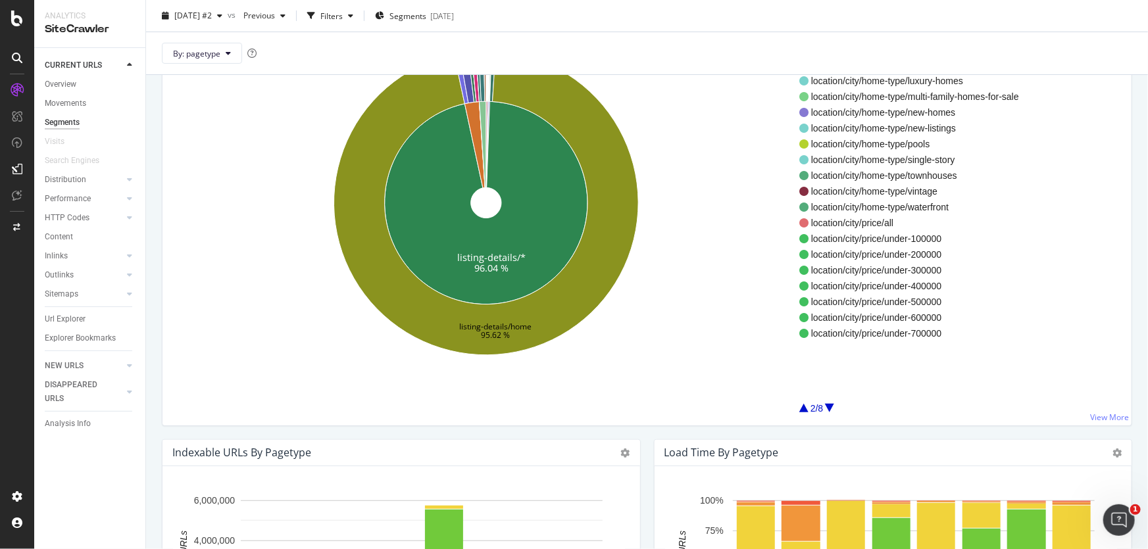
click at [827, 408] on div at bounding box center [829, 408] width 9 height 9
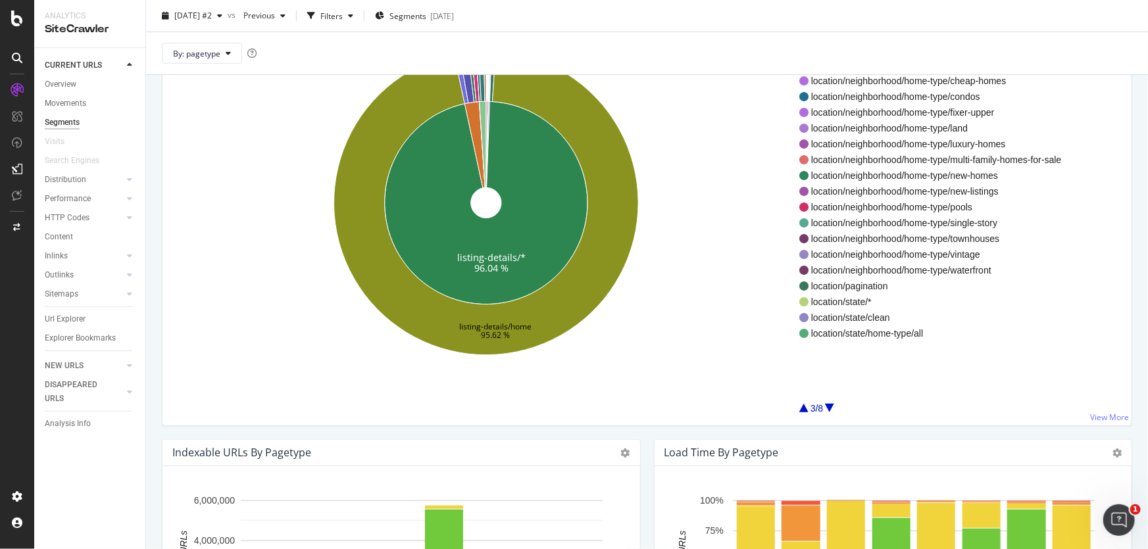
click at [827, 408] on div at bounding box center [829, 408] width 9 height 9
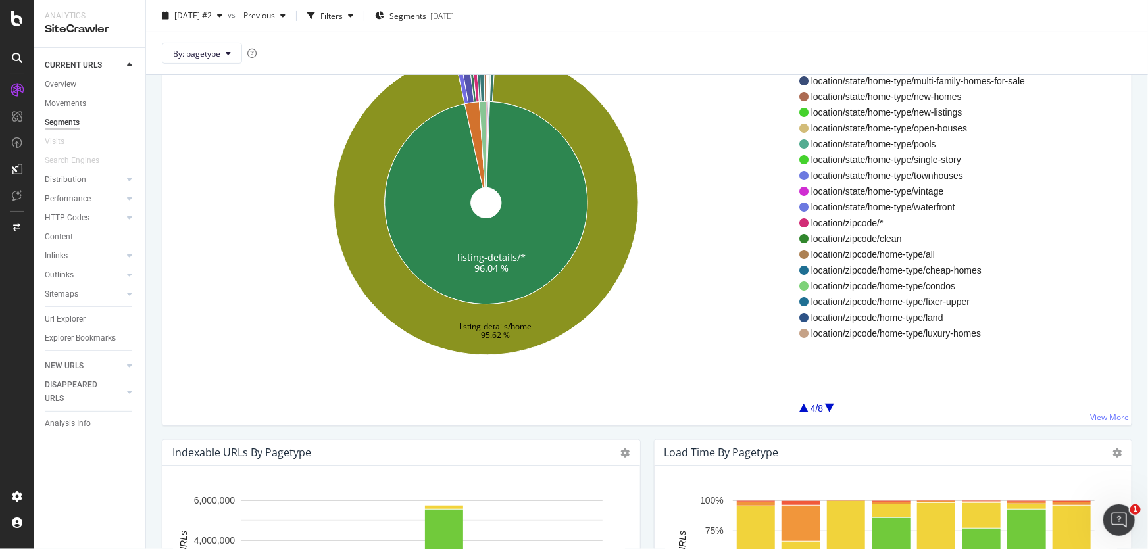
click at [827, 408] on div at bounding box center [829, 408] width 9 height 9
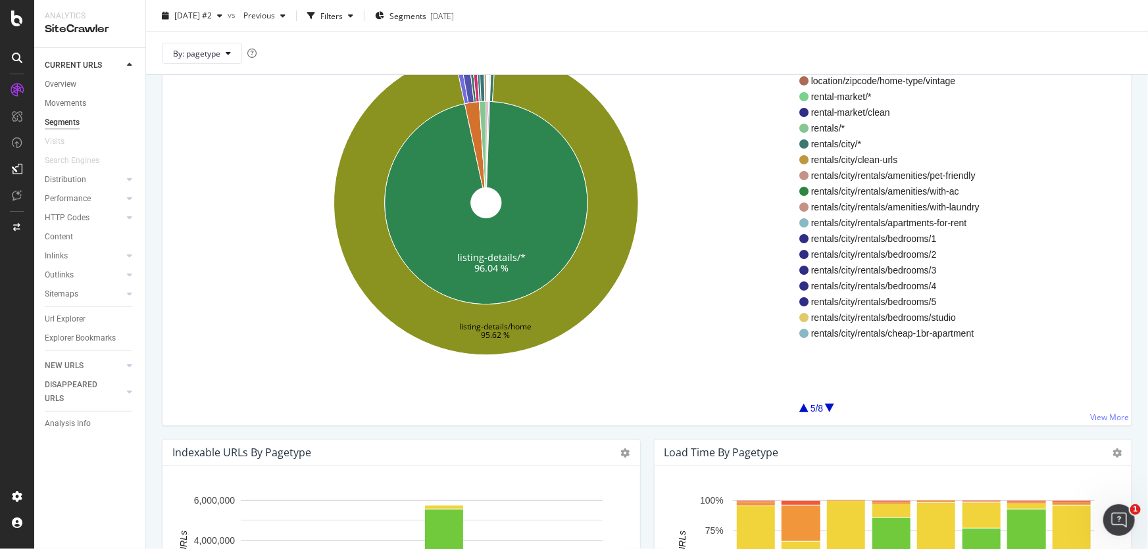
click at [827, 408] on div at bounding box center [829, 408] width 9 height 9
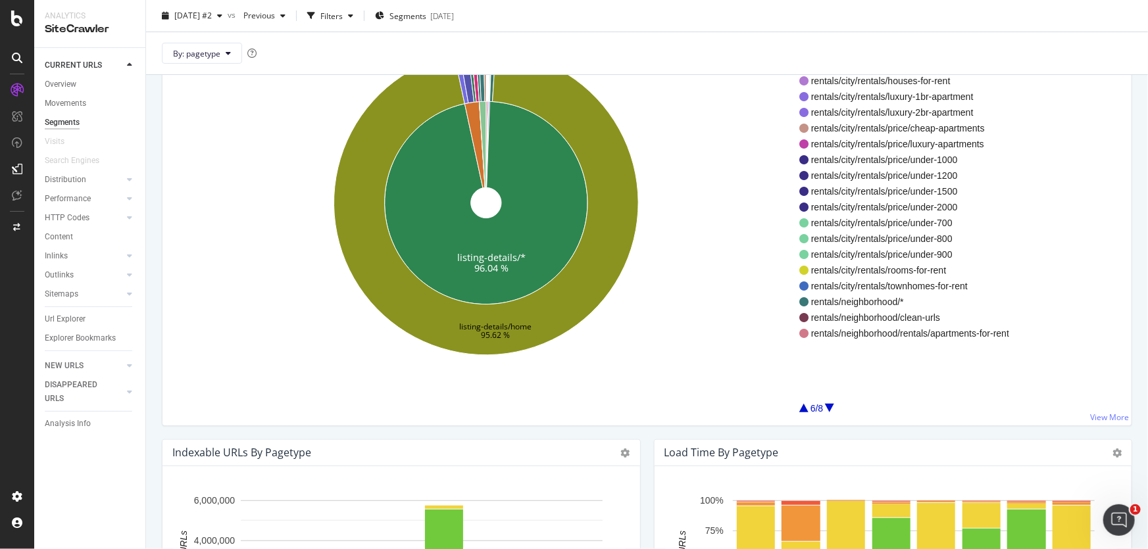
click at [827, 408] on div at bounding box center [829, 408] width 9 height 9
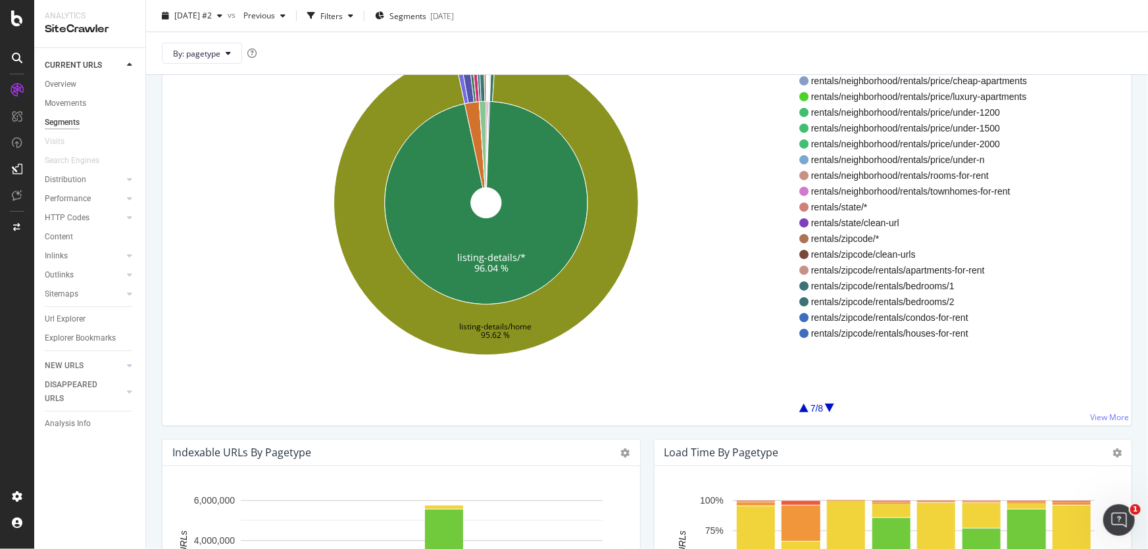
click at [827, 408] on div at bounding box center [829, 408] width 9 height 9
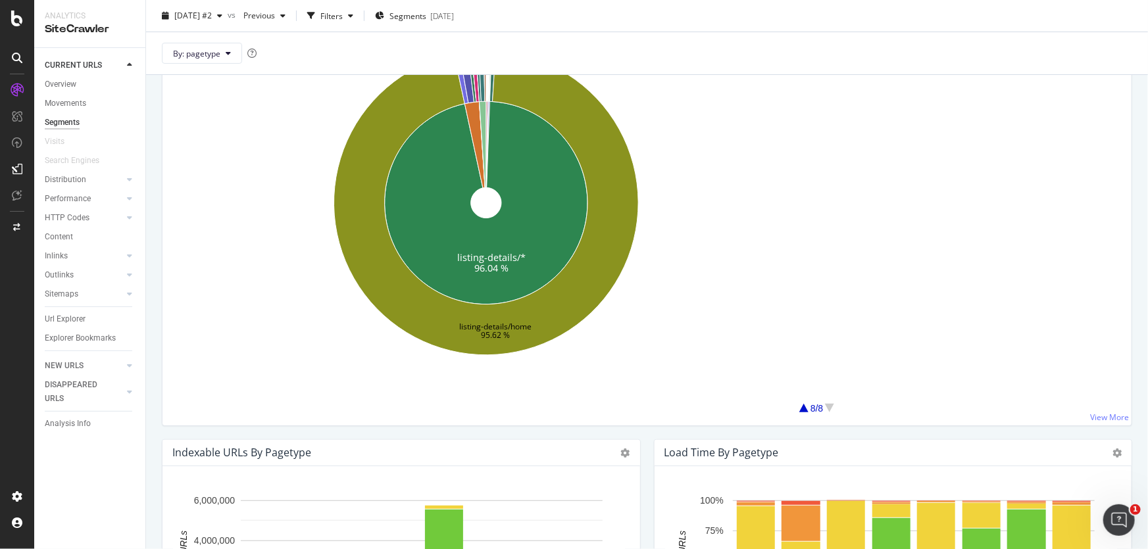
click at [827, 408] on div at bounding box center [829, 408] width 9 height 9
click at [804, 408] on div at bounding box center [803, 408] width 9 height 9
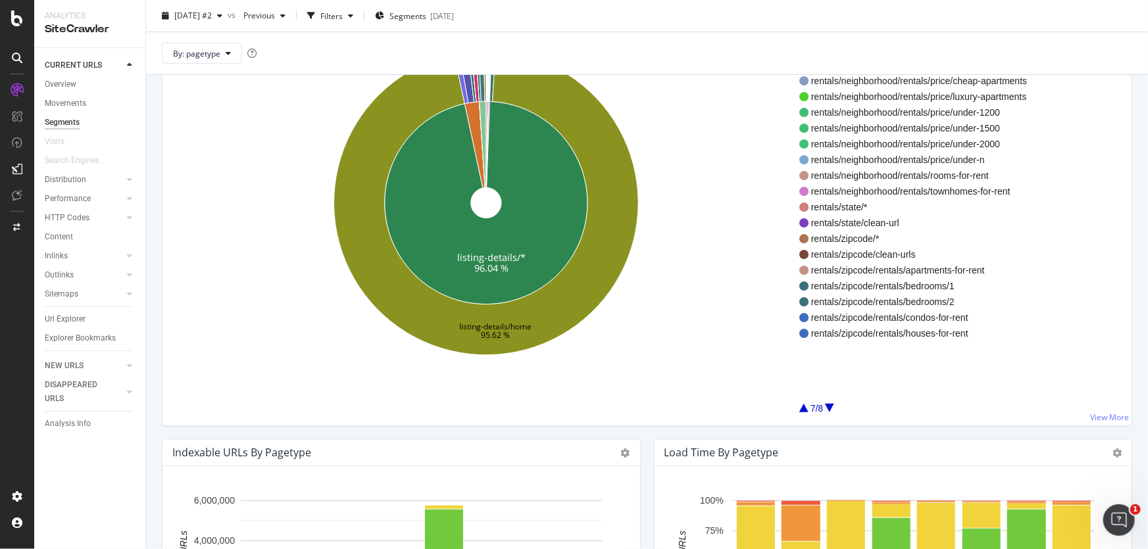
click at [804, 408] on div at bounding box center [803, 408] width 9 height 9
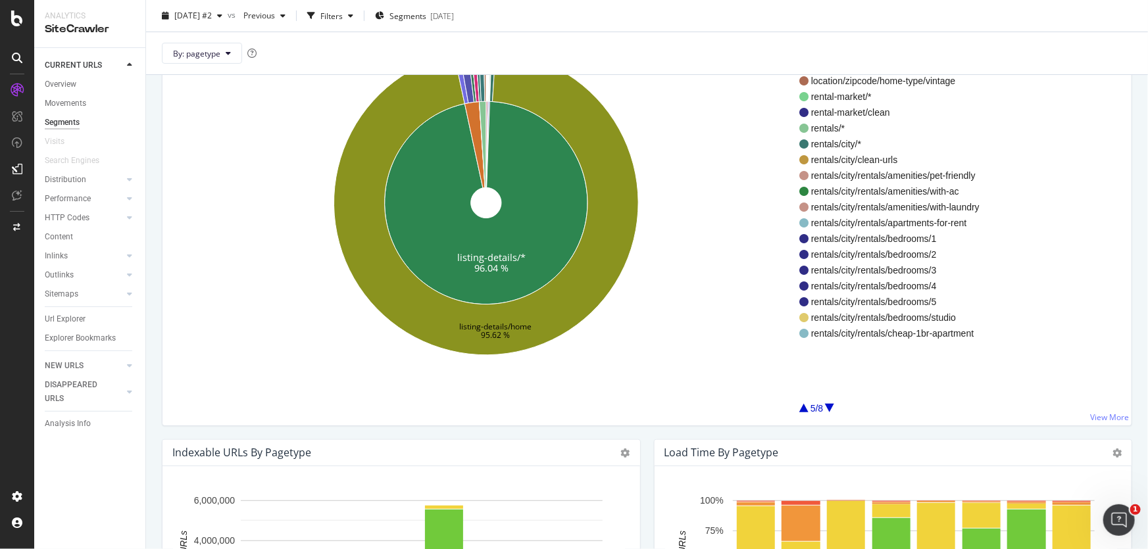
click at [804, 408] on div at bounding box center [803, 408] width 9 height 9
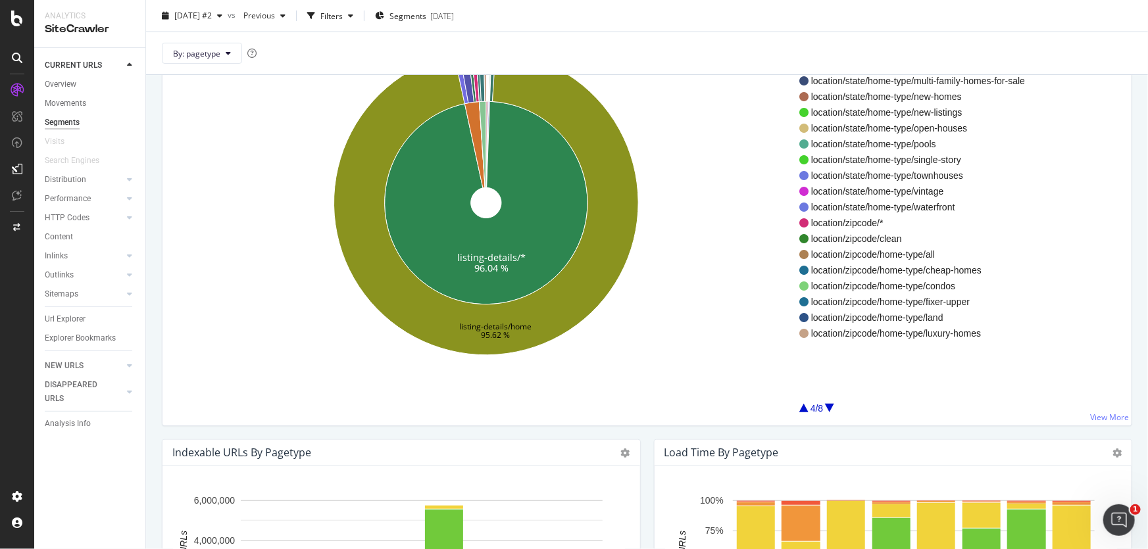
click at [804, 408] on div at bounding box center [803, 408] width 9 height 9
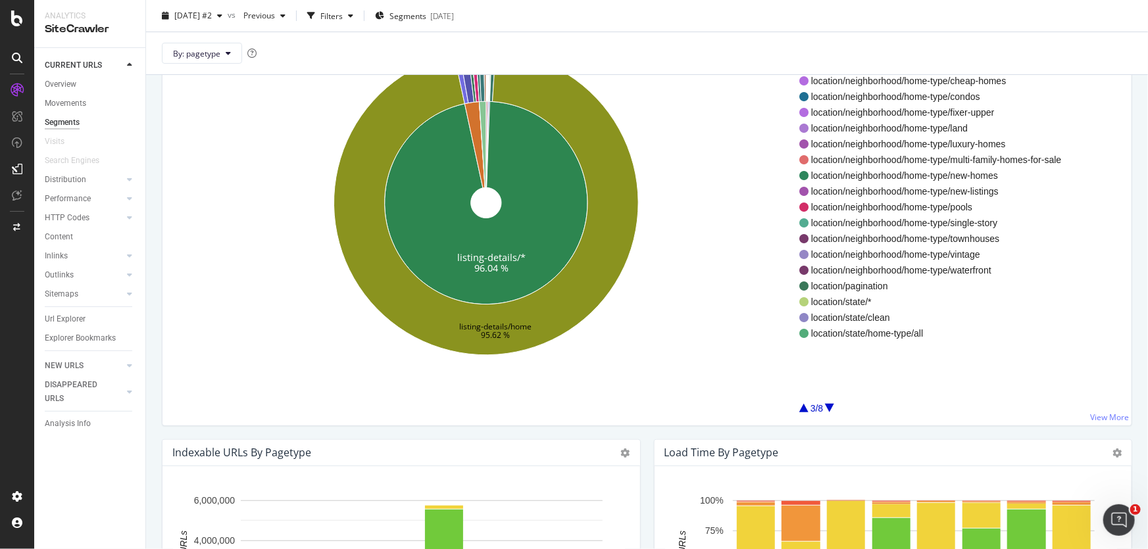
click at [804, 408] on div at bounding box center [803, 408] width 9 height 9
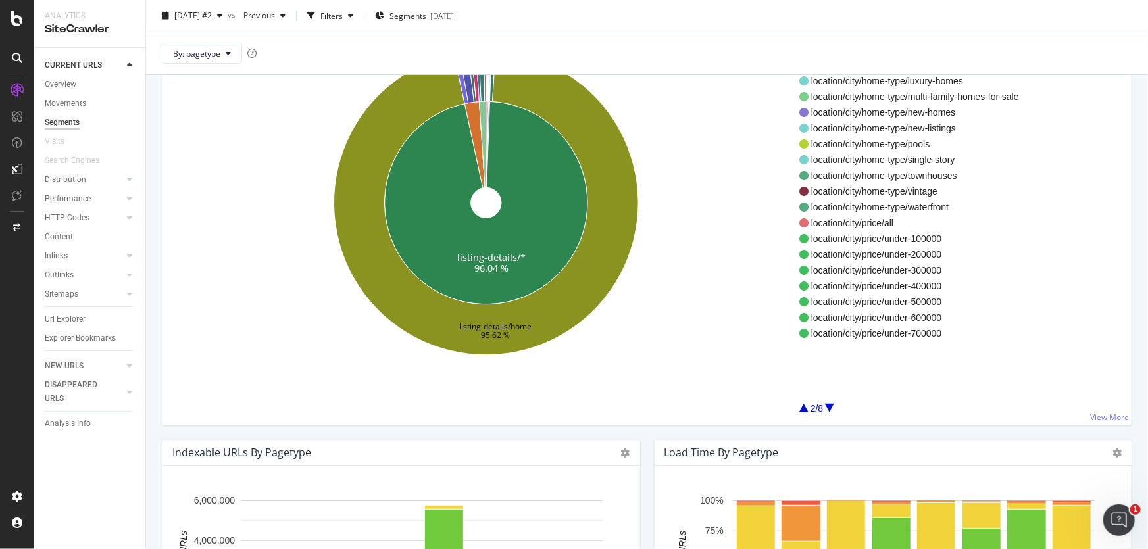
click at [804, 408] on div at bounding box center [803, 408] width 9 height 9
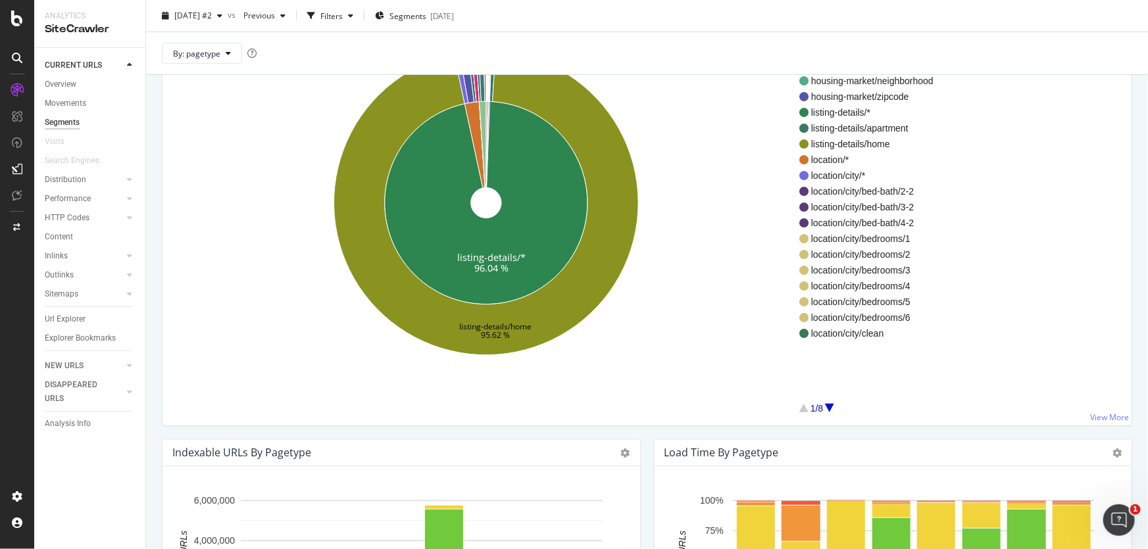
click at [829, 407] on div at bounding box center [829, 408] width 9 height 9
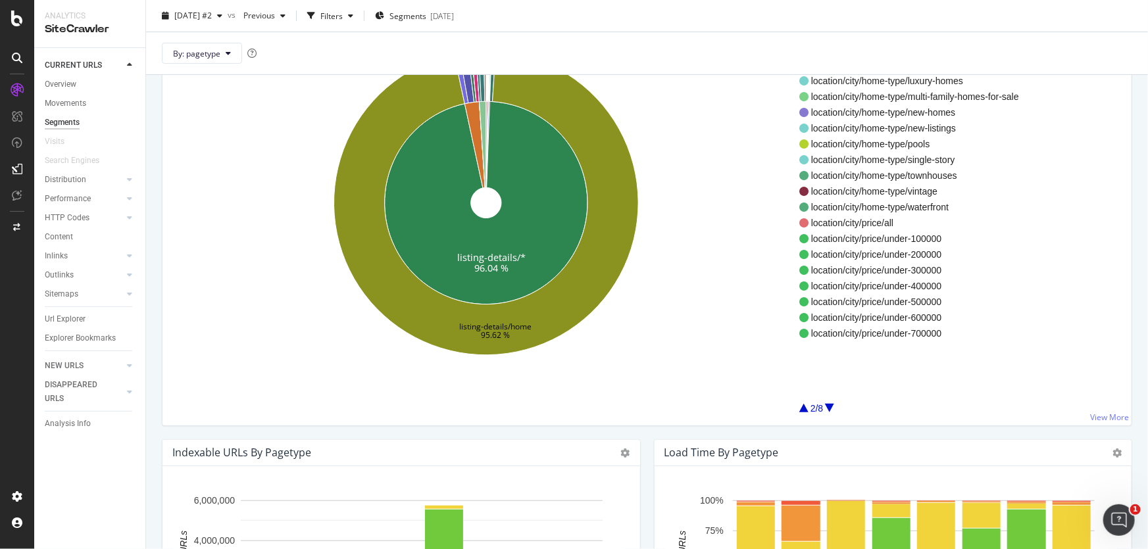
click at [829, 407] on div at bounding box center [829, 408] width 9 height 9
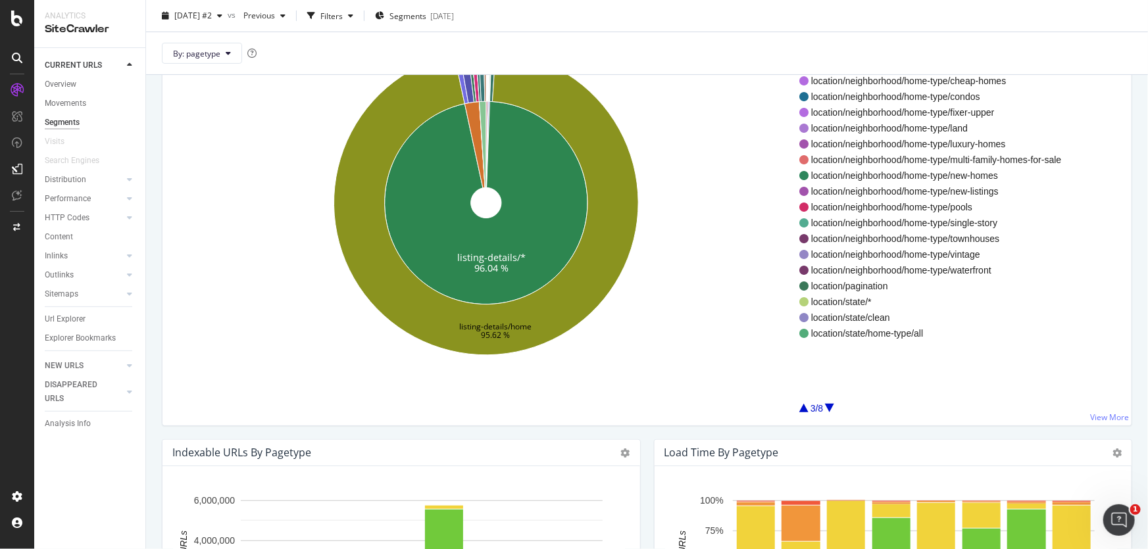
click at [829, 407] on div at bounding box center [829, 408] width 9 height 9
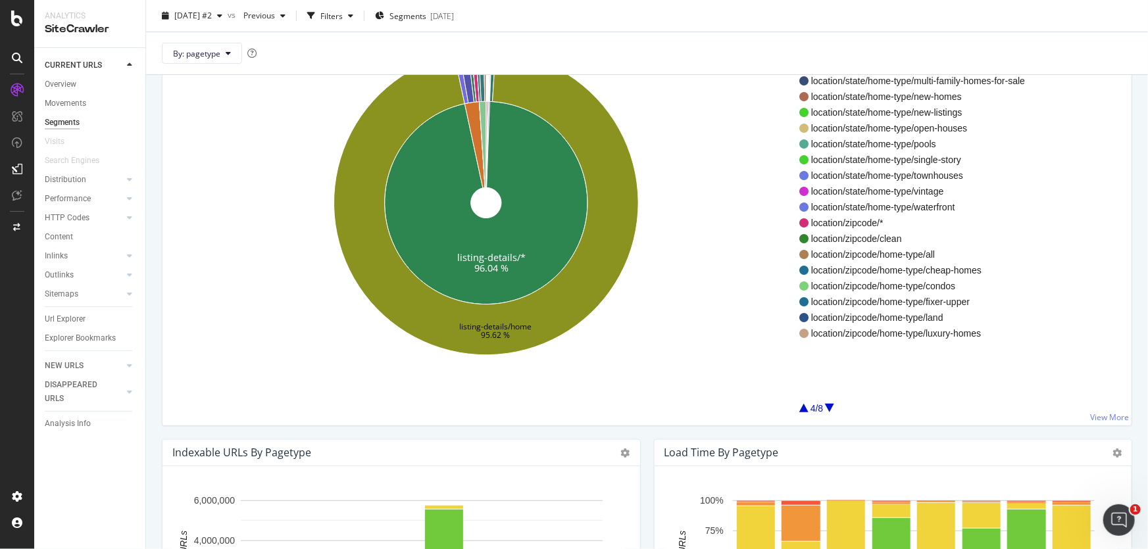
click at [829, 407] on div at bounding box center [829, 408] width 9 height 9
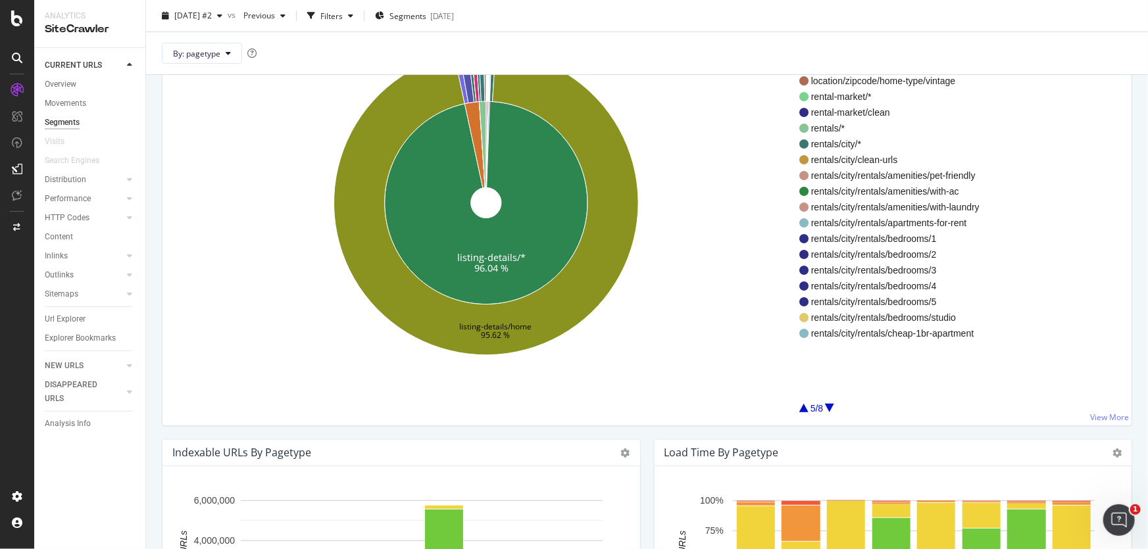
click at [829, 407] on div at bounding box center [829, 408] width 9 height 9
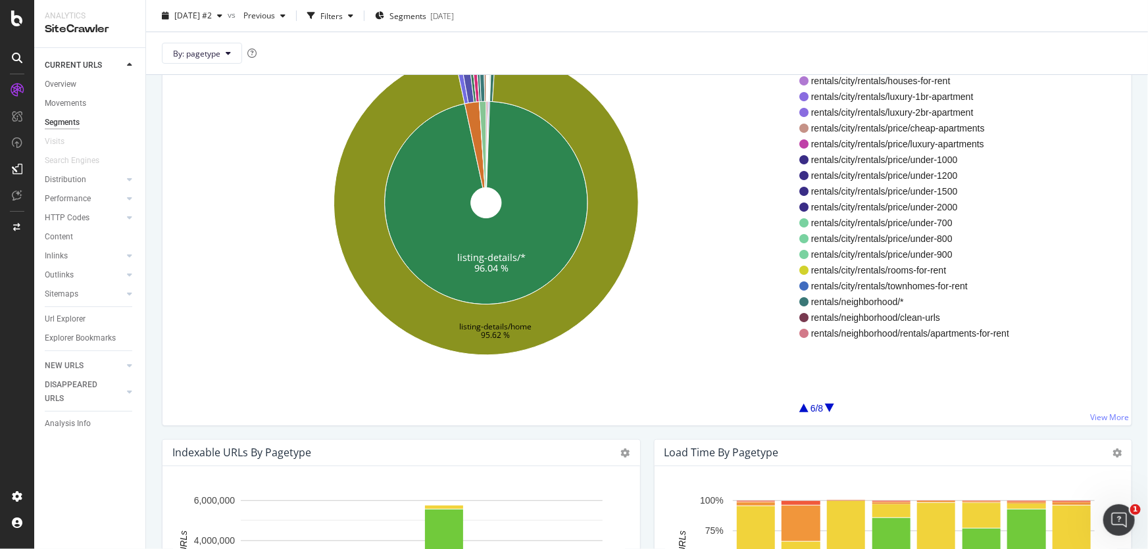
click at [829, 407] on div at bounding box center [829, 408] width 9 height 9
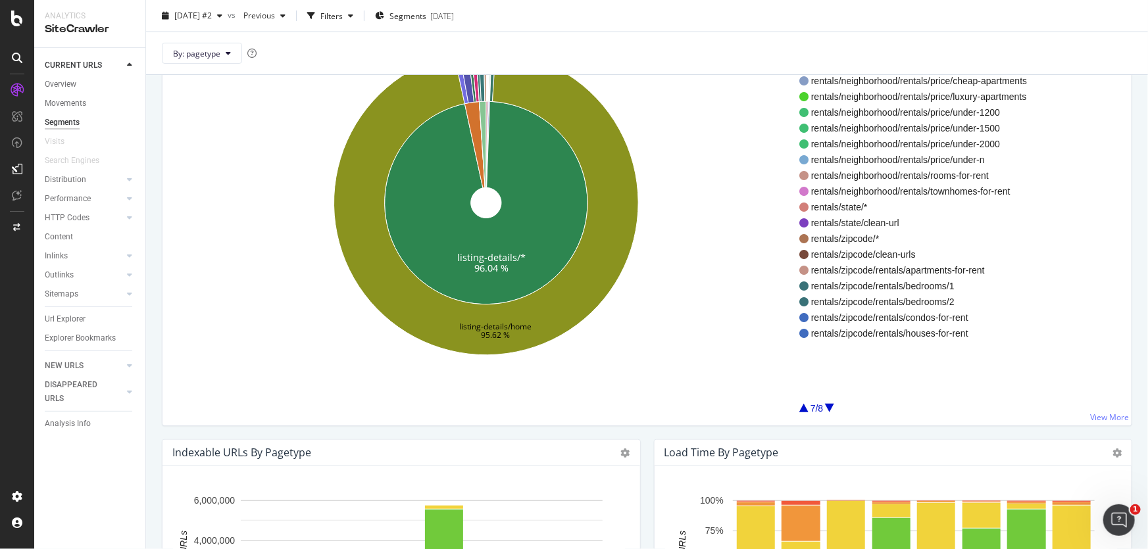
click at [829, 407] on div at bounding box center [829, 408] width 9 height 9
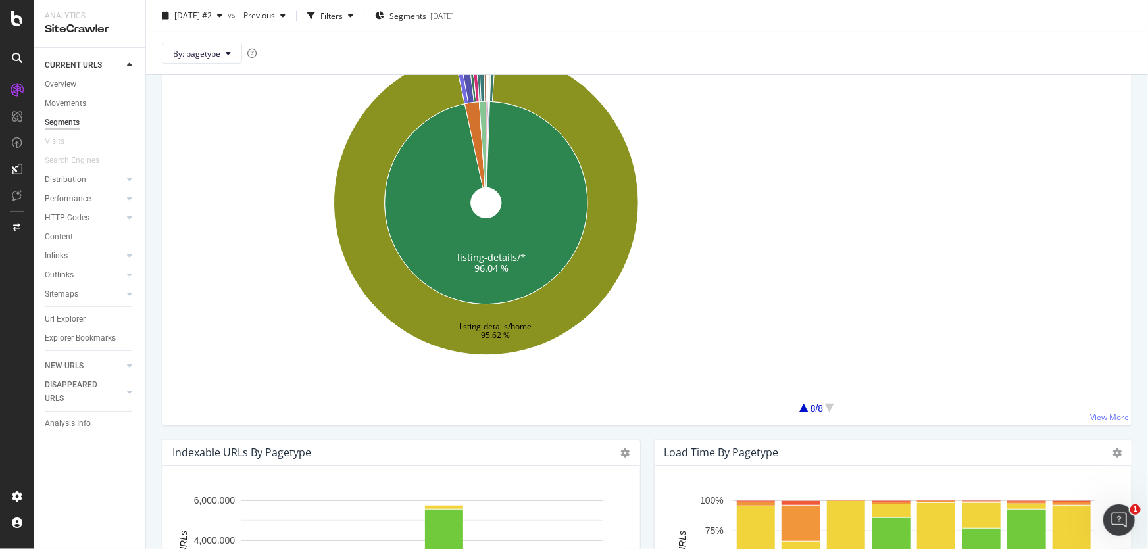
click at [829, 407] on div at bounding box center [829, 408] width 9 height 9
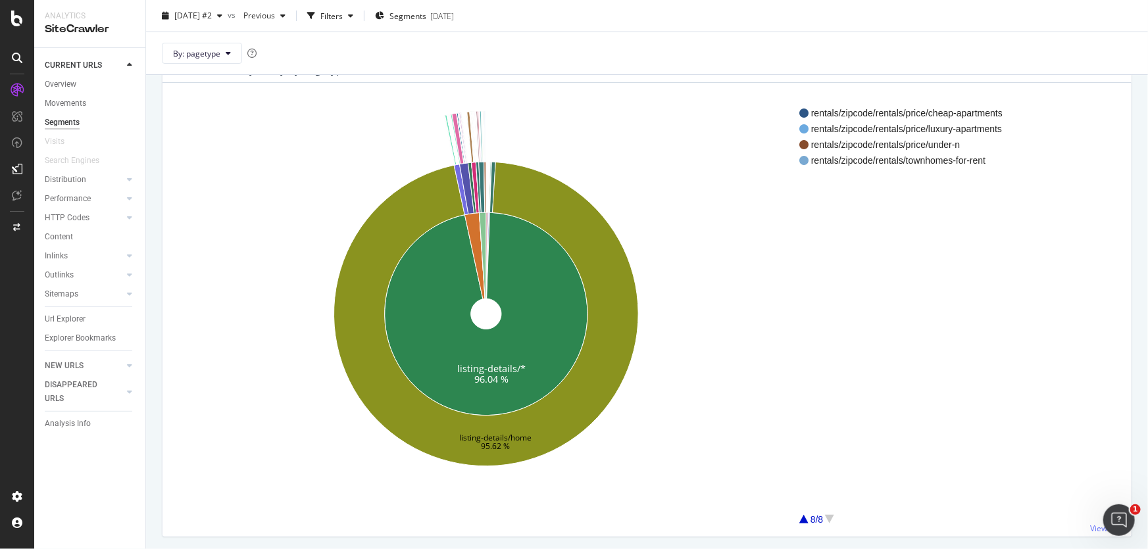
scroll to position [0, 0]
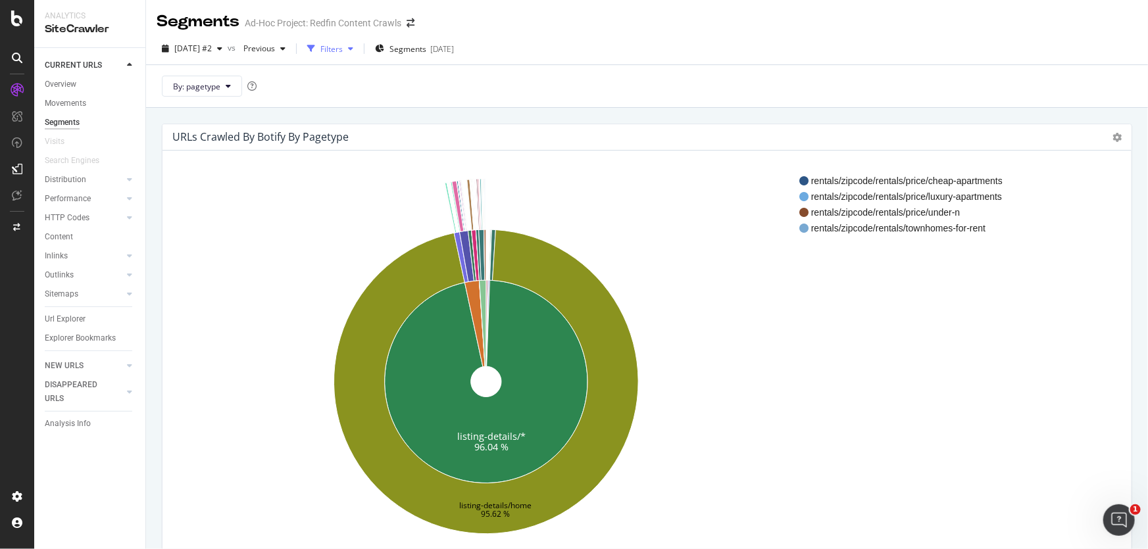
click at [343, 46] on div "Filters" at bounding box center [331, 48] width 22 height 11
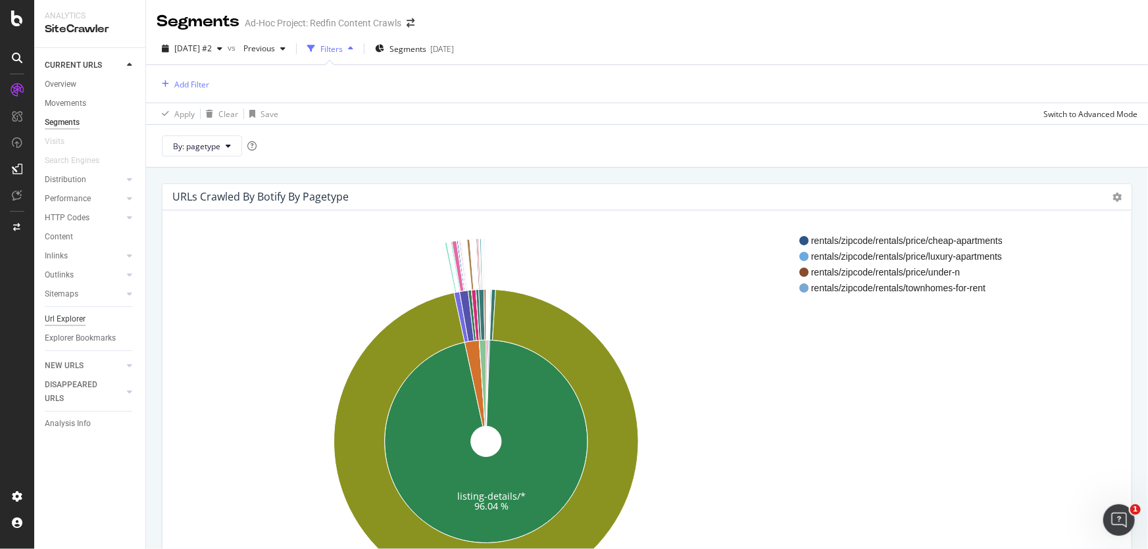
click at [82, 319] on div "Url Explorer" at bounding box center [65, 319] width 41 height 14
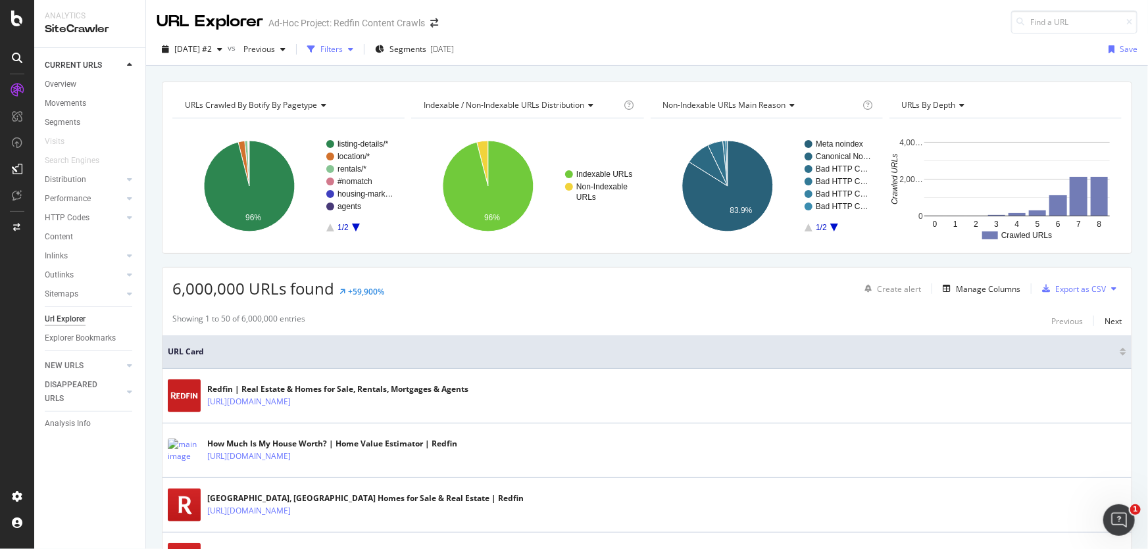
click at [343, 51] on div "Filters" at bounding box center [331, 48] width 22 height 11
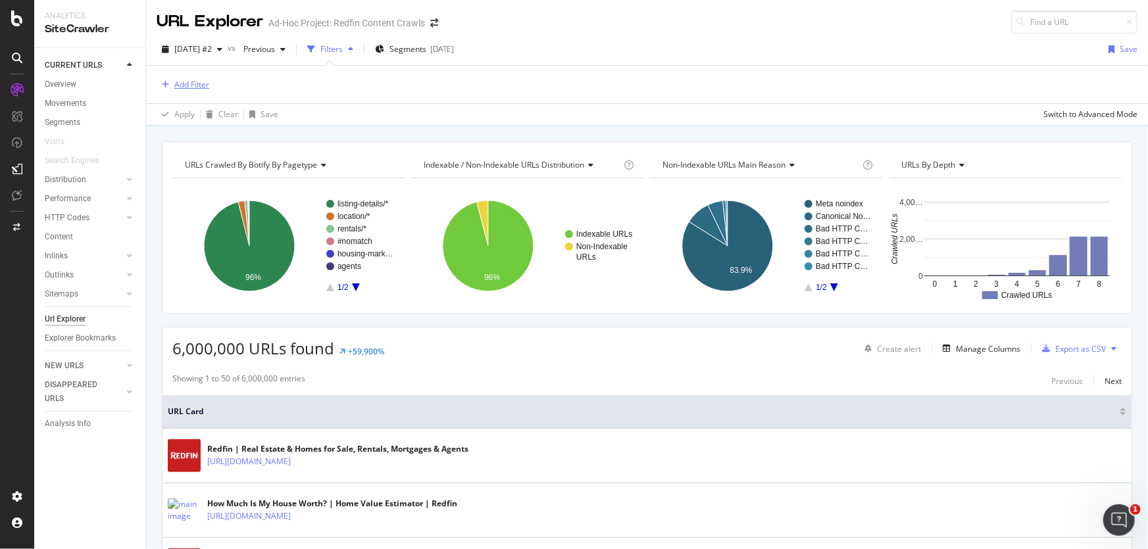
click at [185, 80] on div "Add Filter" at bounding box center [191, 84] width 35 height 11
click at [566, 90] on div "Add Filter" at bounding box center [647, 84] width 981 height 37
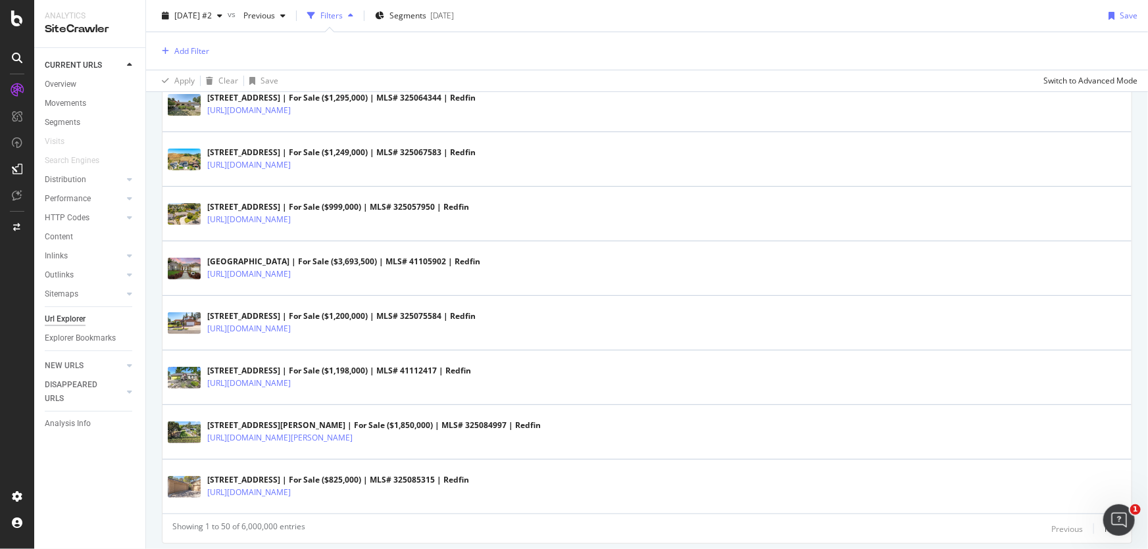
scroll to position [2680, 0]
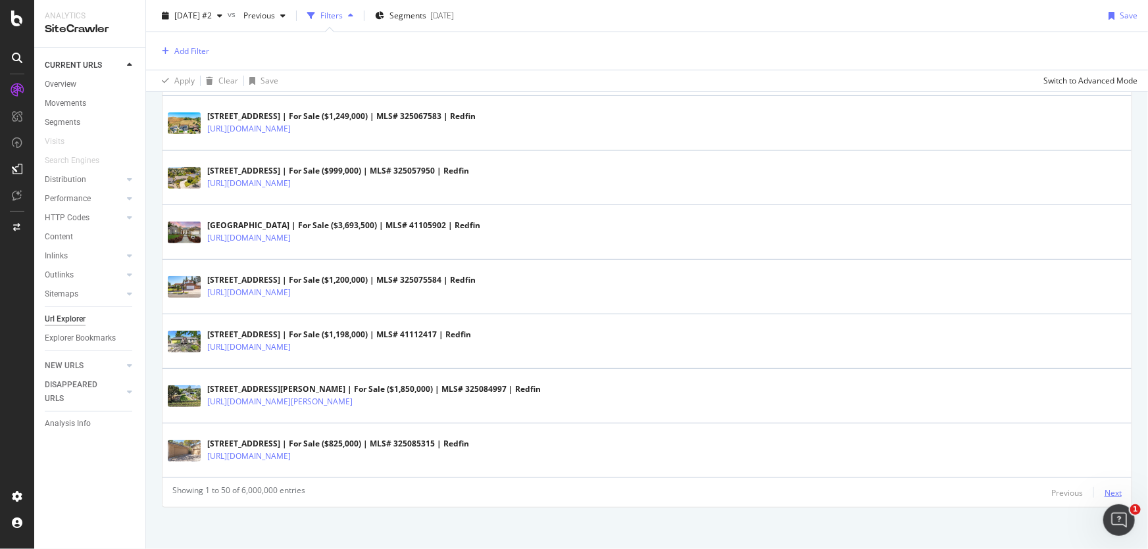
click at [1105, 493] on div "Next" at bounding box center [1112, 492] width 17 height 11
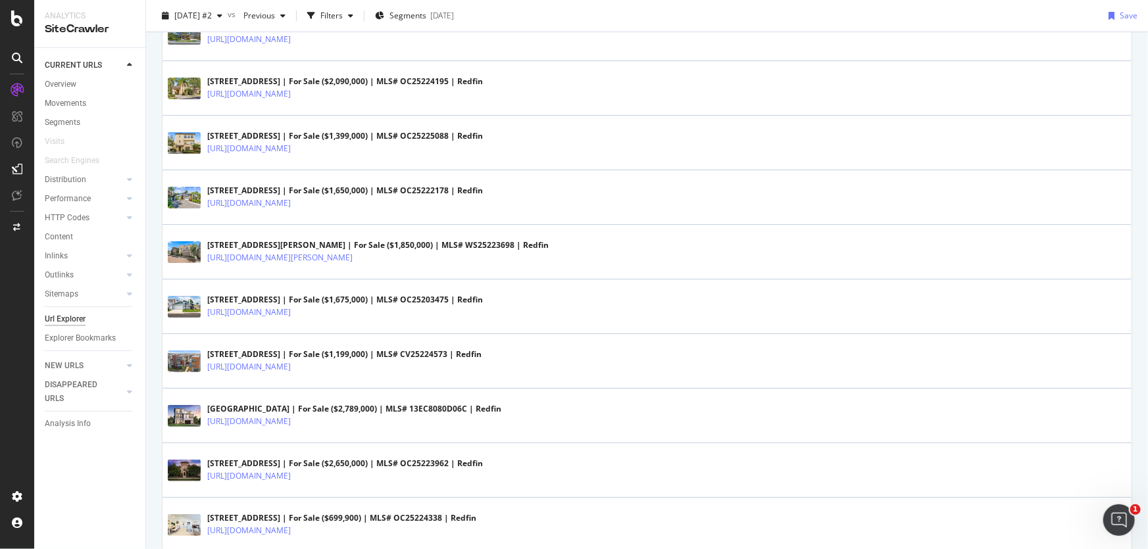
scroll to position [2620, 0]
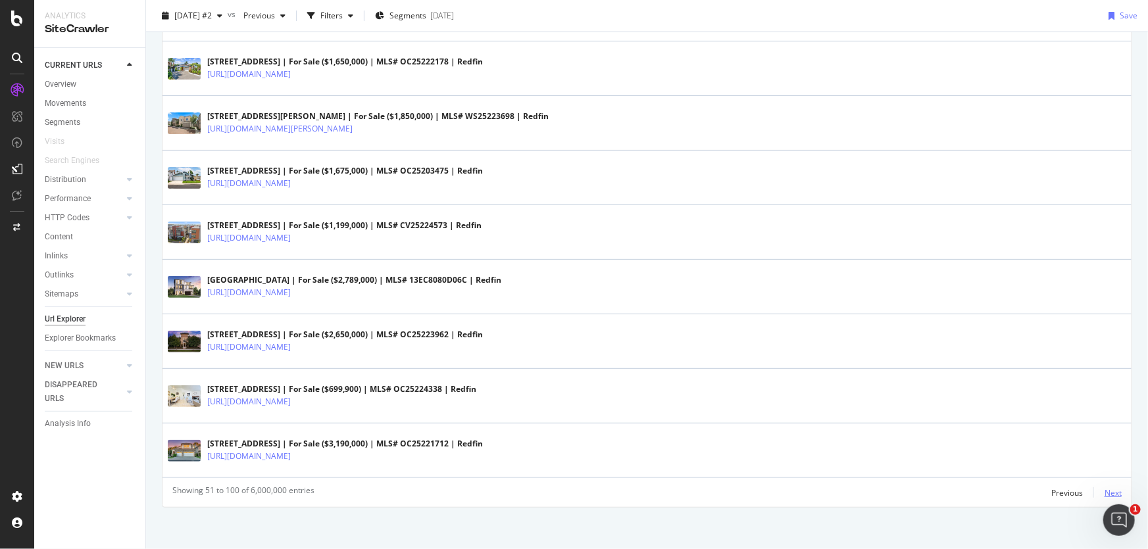
click at [1104, 491] on div "Next" at bounding box center [1112, 492] width 17 height 11
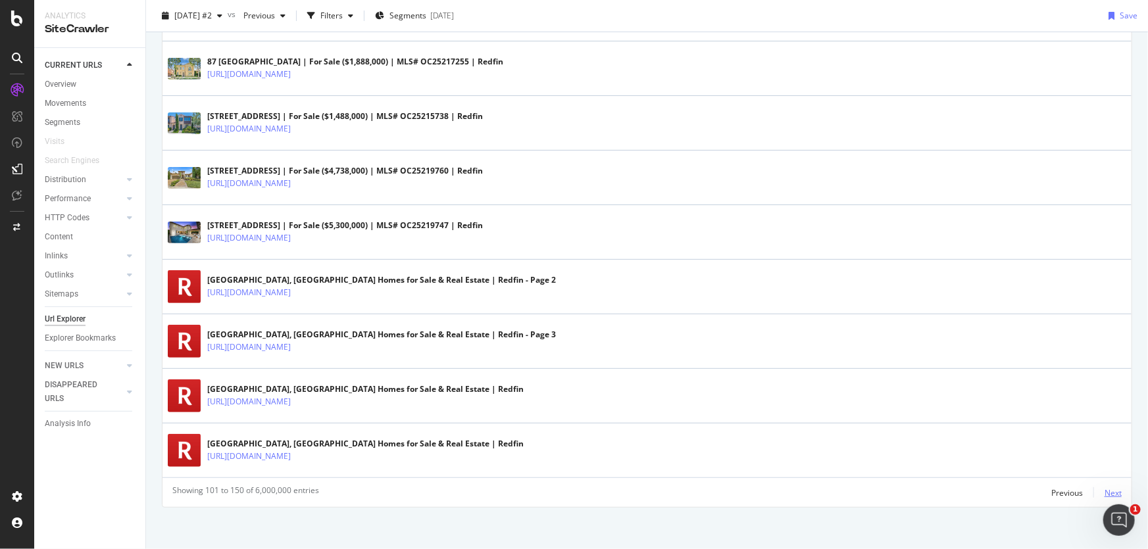
click at [1105, 487] on div "Next" at bounding box center [1112, 492] width 17 height 11
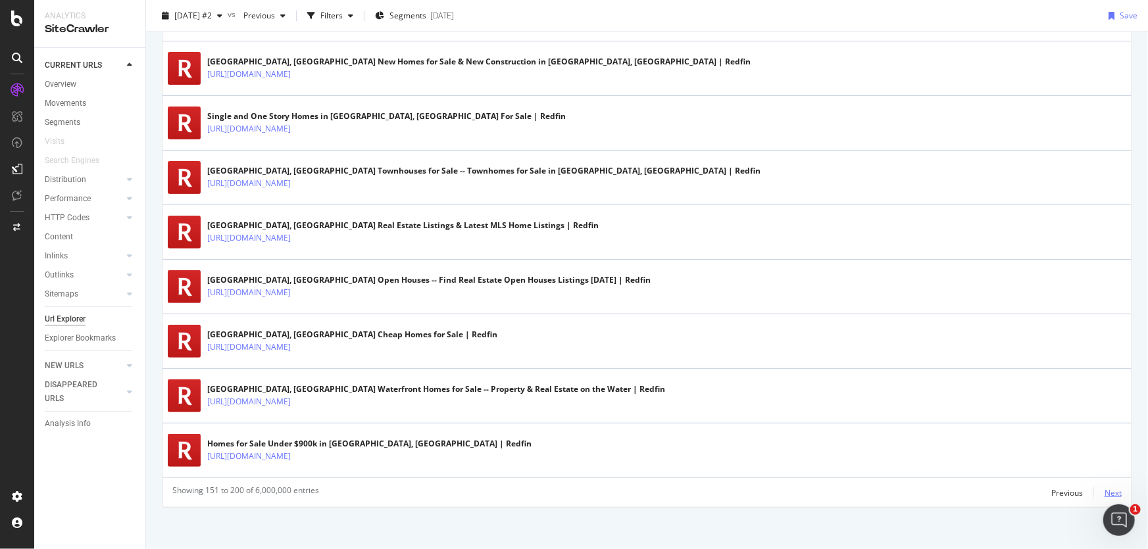
click at [1104, 489] on div "Next" at bounding box center [1112, 492] width 17 height 11
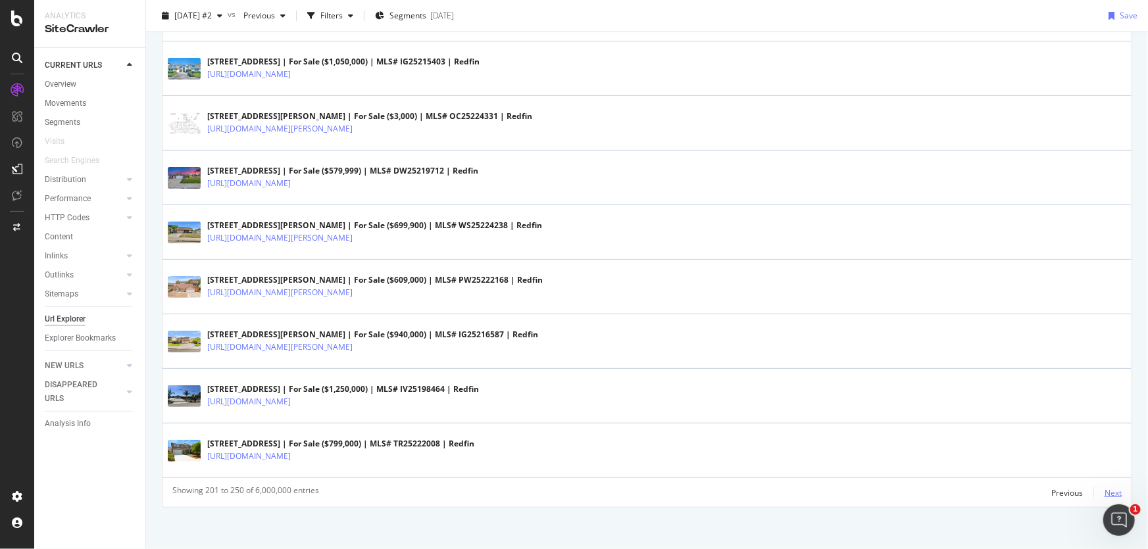
click at [1107, 487] on div "Next" at bounding box center [1112, 492] width 17 height 11
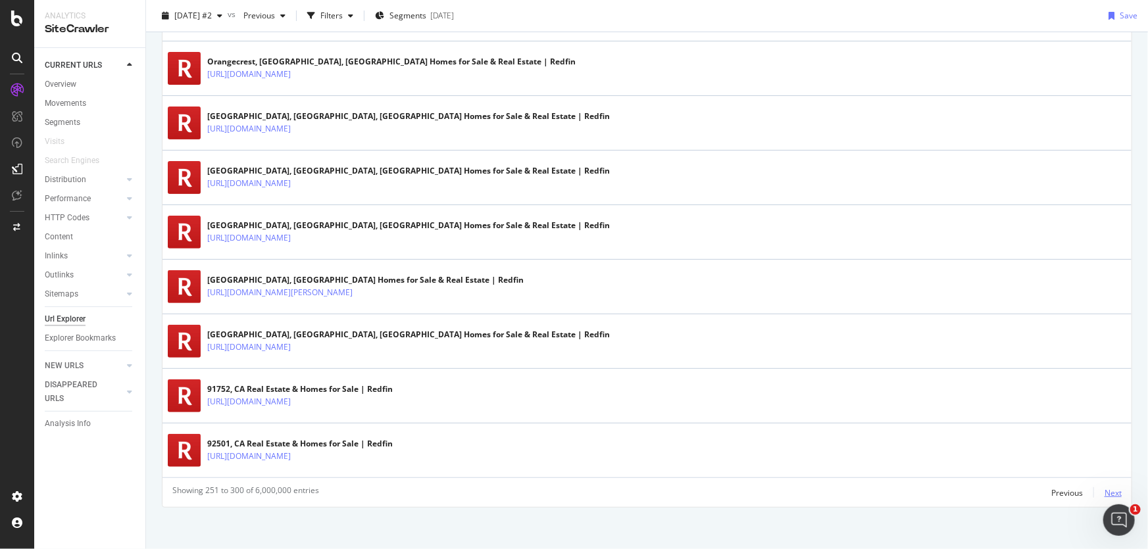
click at [1107, 490] on div "Next" at bounding box center [1112, 492] width 17 height 11
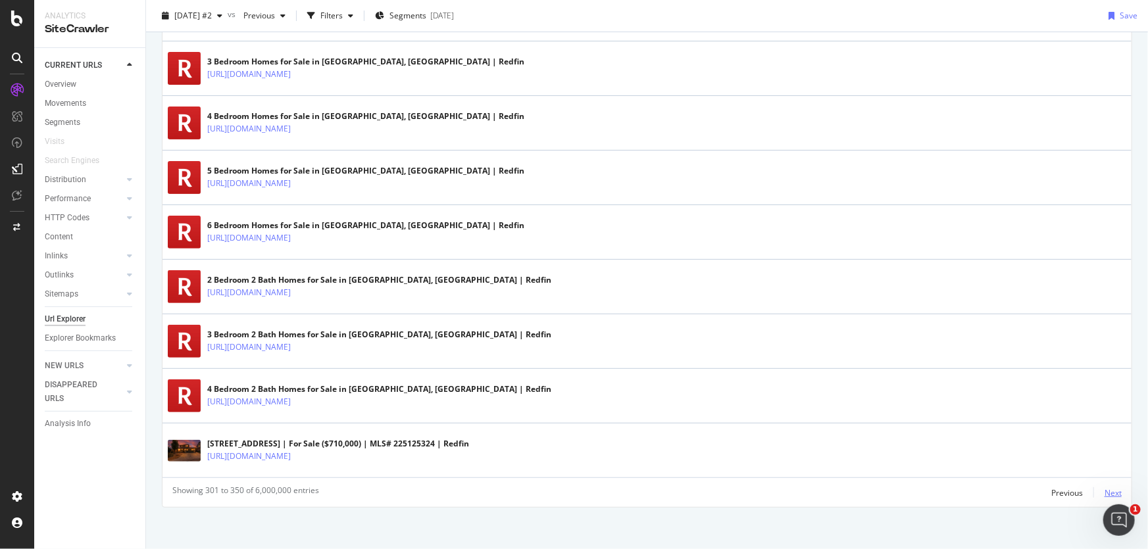
click at [1104, 493] on div "Next" at bounding box center [1112, 492] width 17 height 11
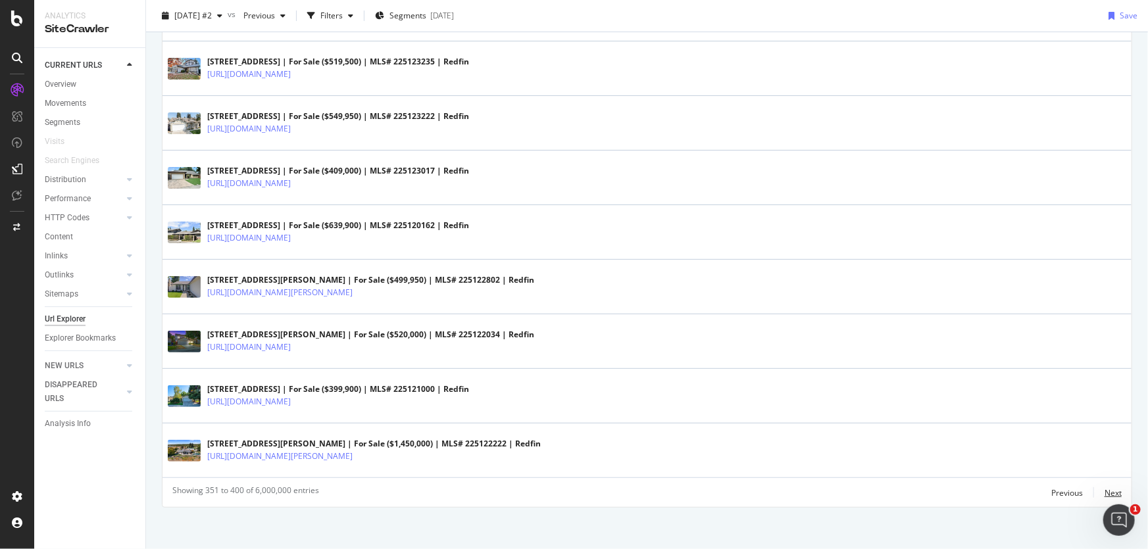
drag, startPoint x: 1146, startPoint y: 46, endPoint x: 13, endPoint y: 25, distance: 1132.8
click at [1104, 487] on div "Next" at bounding box center [1112, 492] width 17 height 11
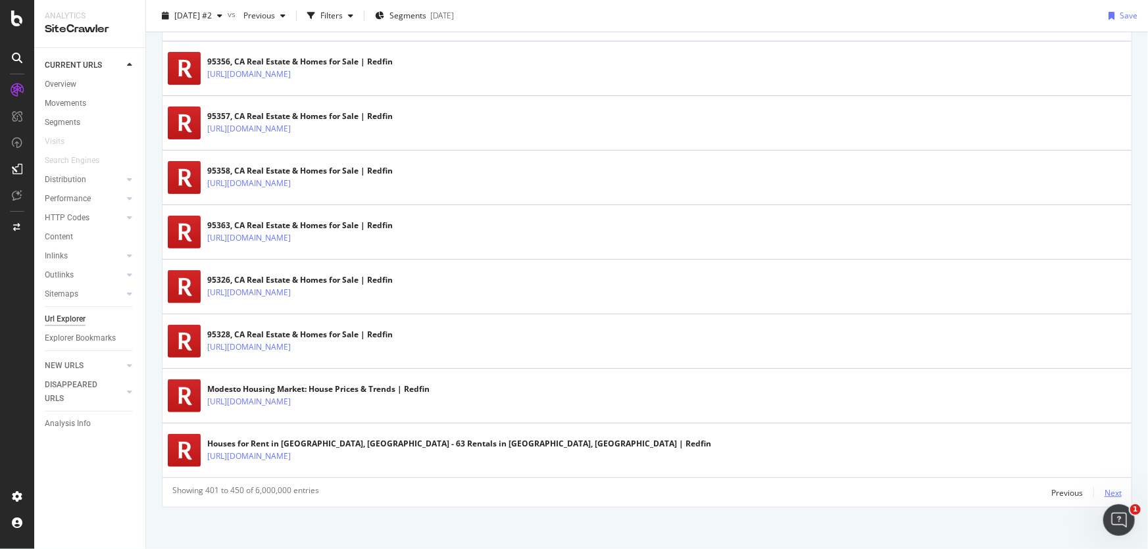
click at [1104, 489] on div "Next" at bounding box center [1112, 492] width 17 height 11
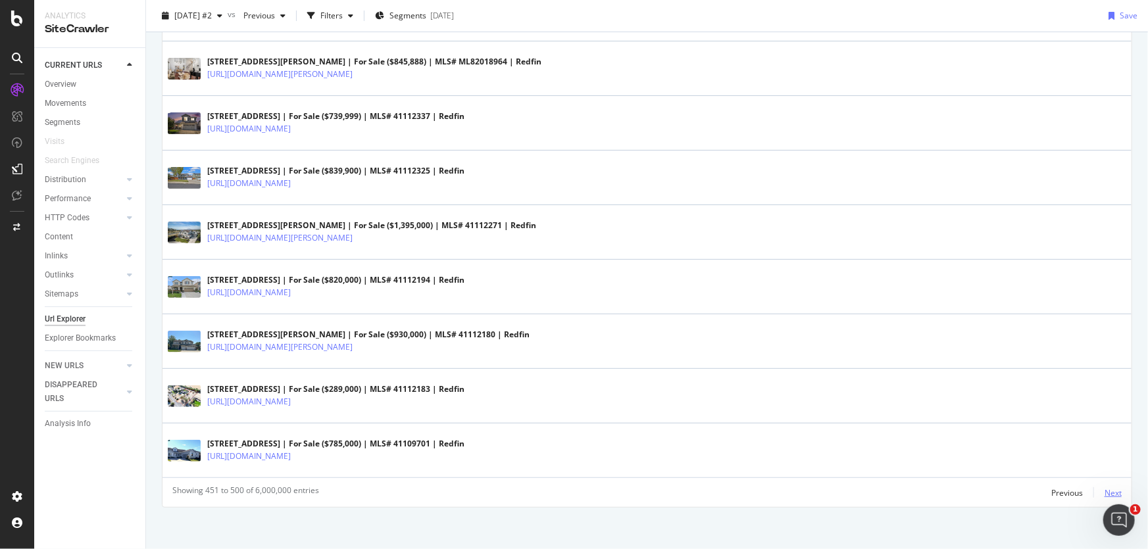
click at [1105, 487] on div "Next" at bounding box center [1112, 492] width 17 height 11
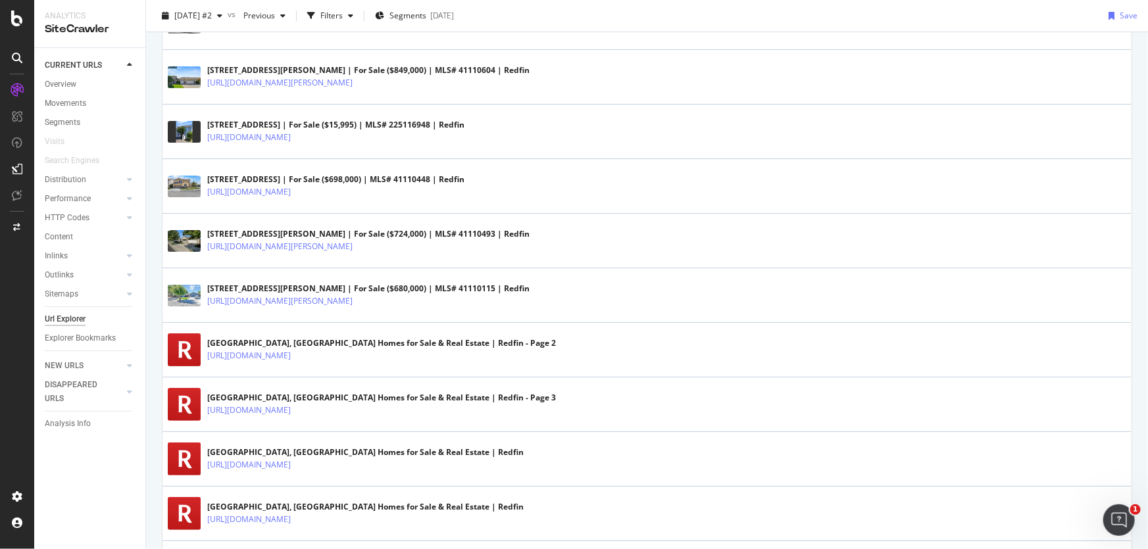
scroll to position [2570, 0]
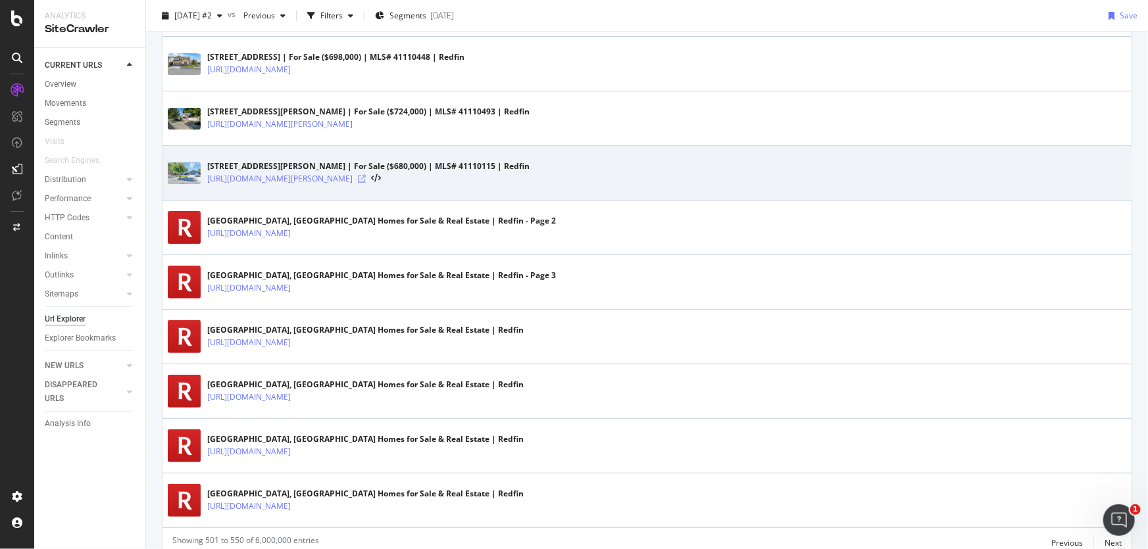
click at [366, 178] on icon at bounding box center [362, 179] width 8 height 8
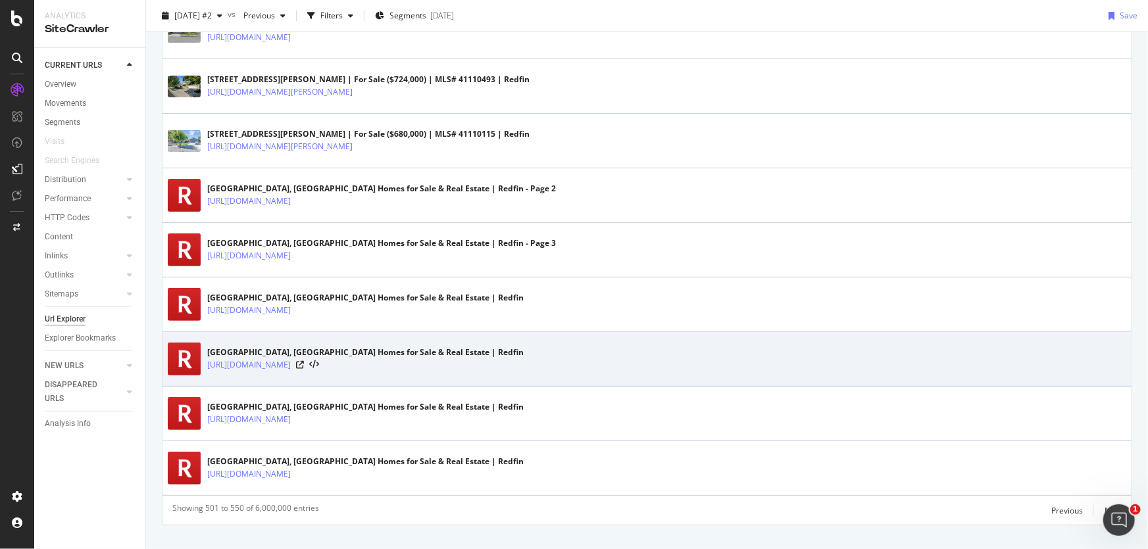
scroll to position [2620, 0]
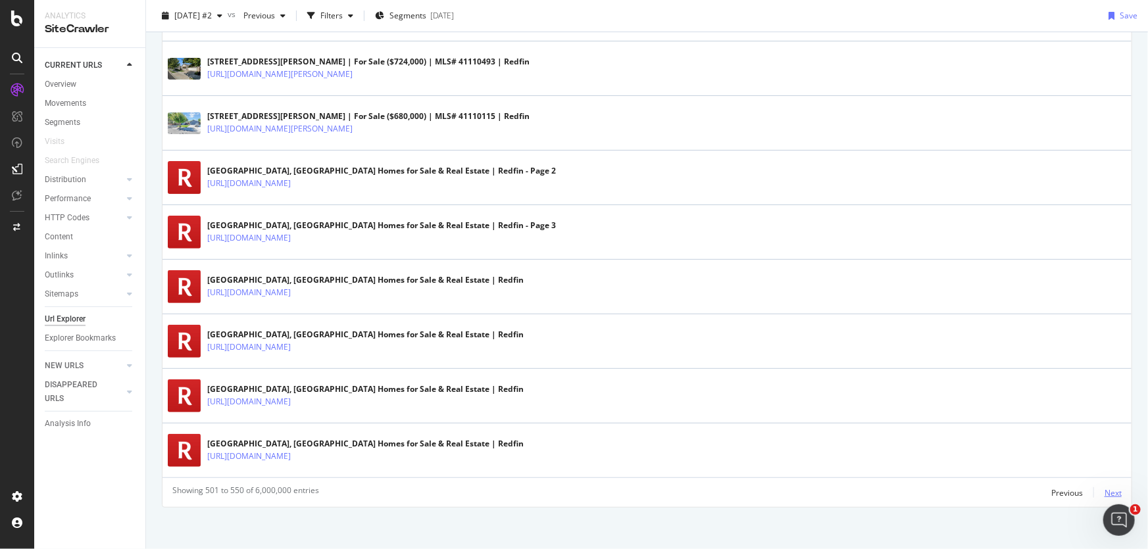
click at [1107, 487] on div "Next" at bounding box center [1112, 492] width 17 height 11
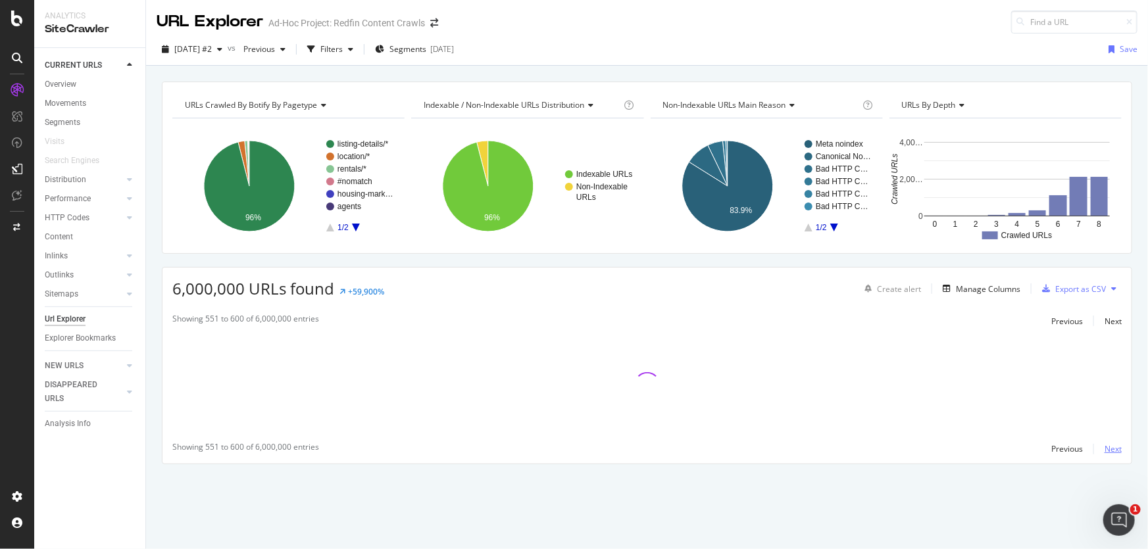
scroll to position [0, 0]
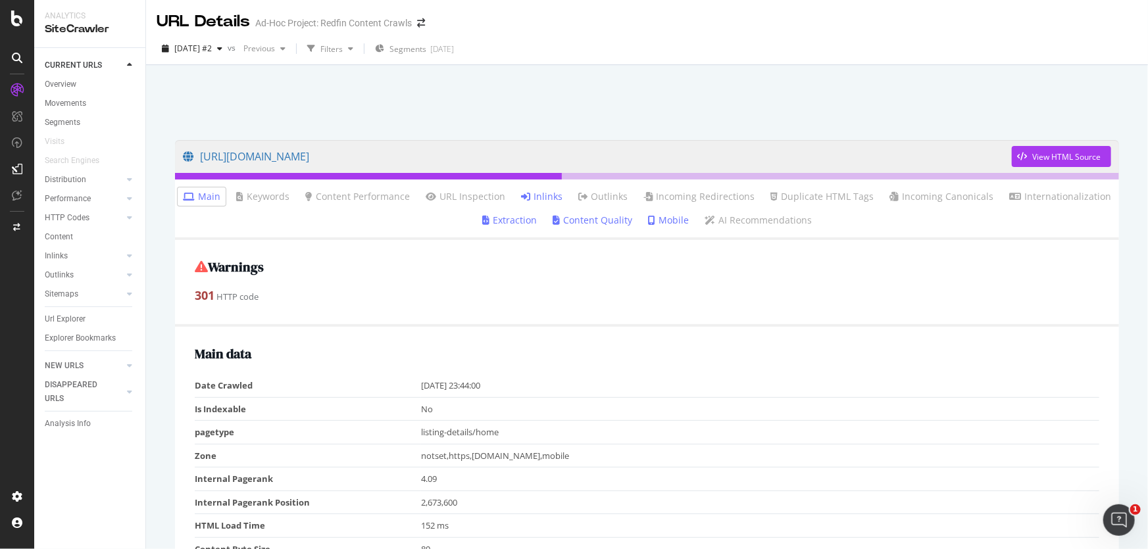
click at [539, 192] on link "Inlinks" at bounding box center [541, 196] width 41 height 13
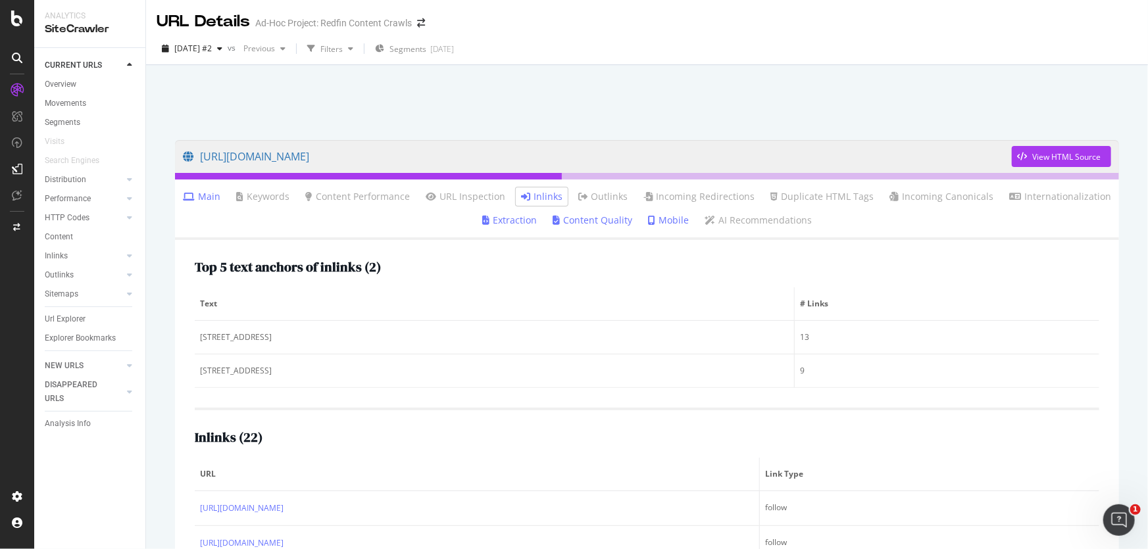
click at [213, 202] on link "Main" at bounding box center [201, 196] width 37 height 13
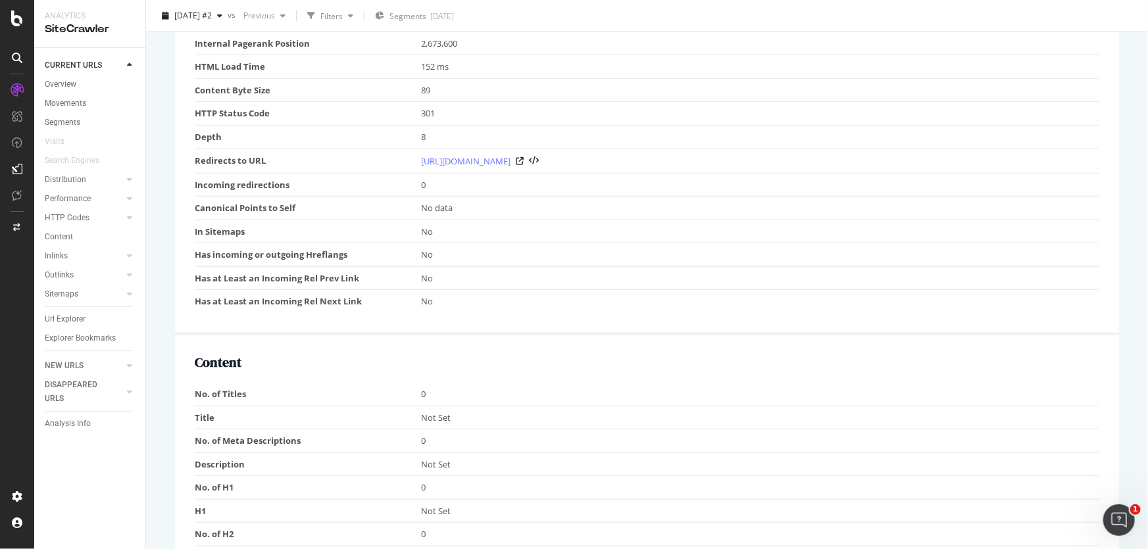
scroll to position [418, 0]
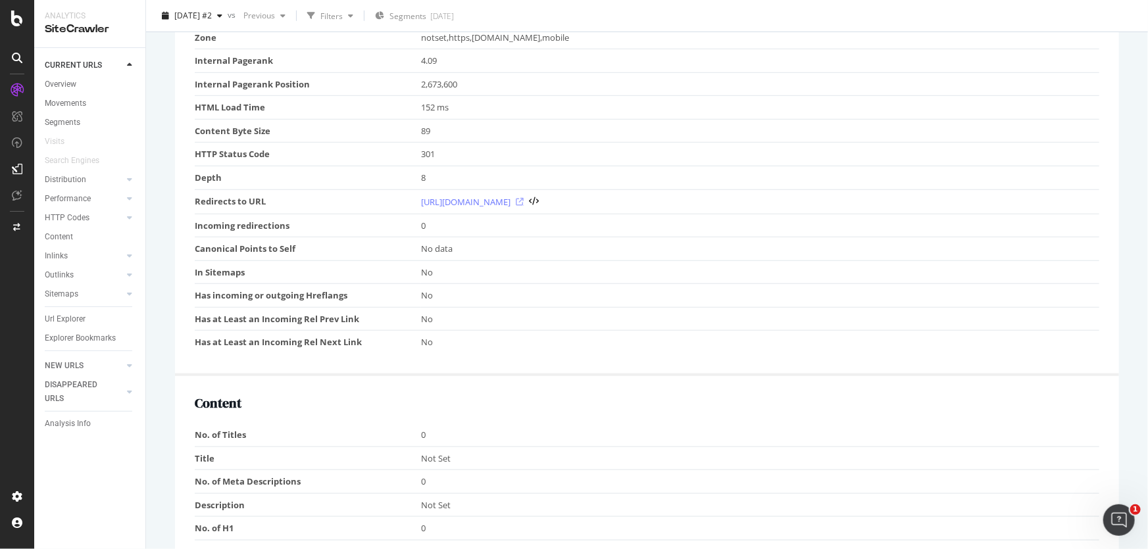
click at [524, 199] on icon at bounding box center [520, 202] width 8 height 8
